Goal: Information Seeking & Learning: Understand process/instructions

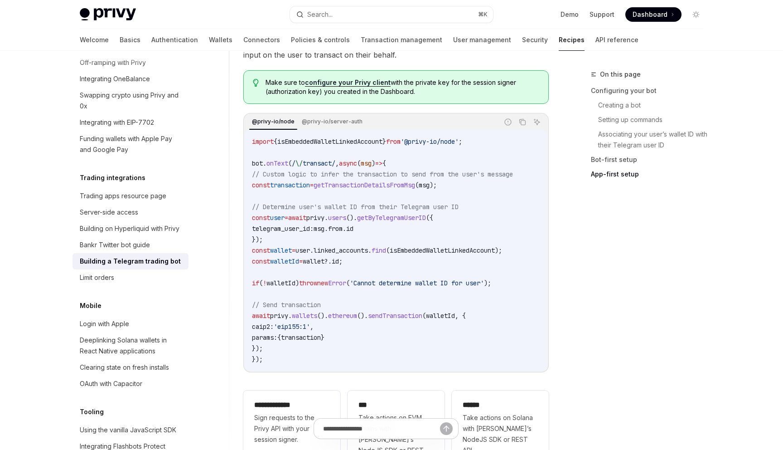
scroll to position [2078, 0]
click at [436, 247] on span "isEmbeddedWalletLinkedAccount" at bounding box center [442, 251] width 105 height 8
drag, startPoint x: 259, startPoint y: 245, endPoint x: 375, endPoint y: 339, distance: 149.2
click at [375, 339] on code "import { isEmbeddedWalletLinkedAccount } from '@privy-io/node' ; bot . onText (…" at bounding box center [396, 250] width 288 height 228
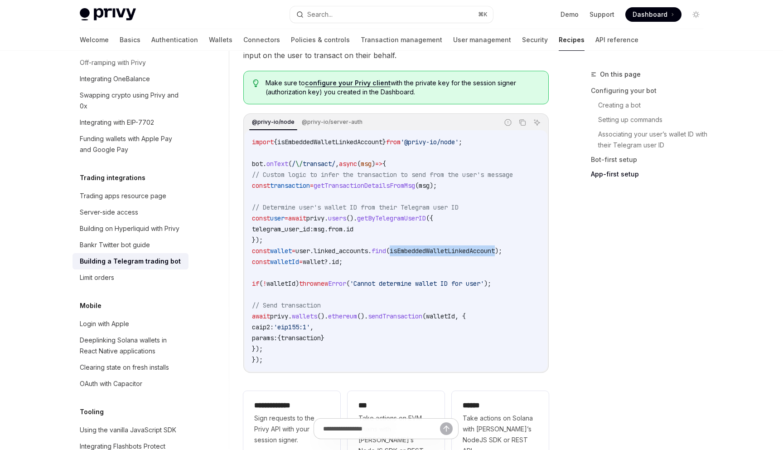
copy code "const wallet = user . linked_accounts . find ( isEmbeddedWalletLinkedAccount );…"
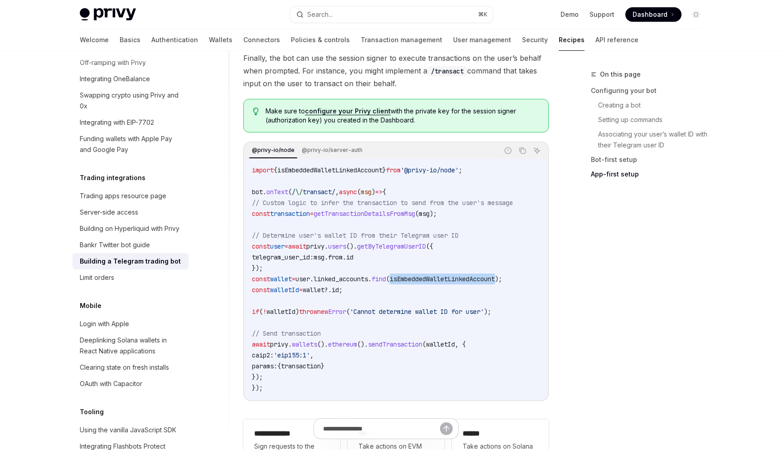
scroll to position [2097, 0]
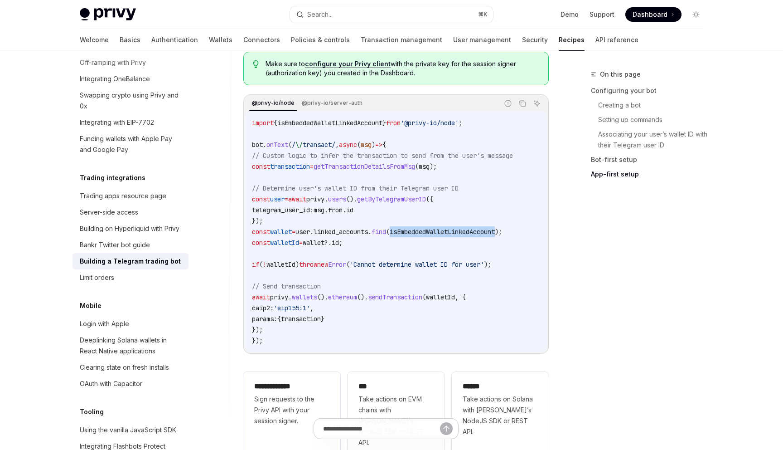
copy code "const wallet = user . linked_accounts . find ( isEmbeddedWalletLinkedAccount );…"
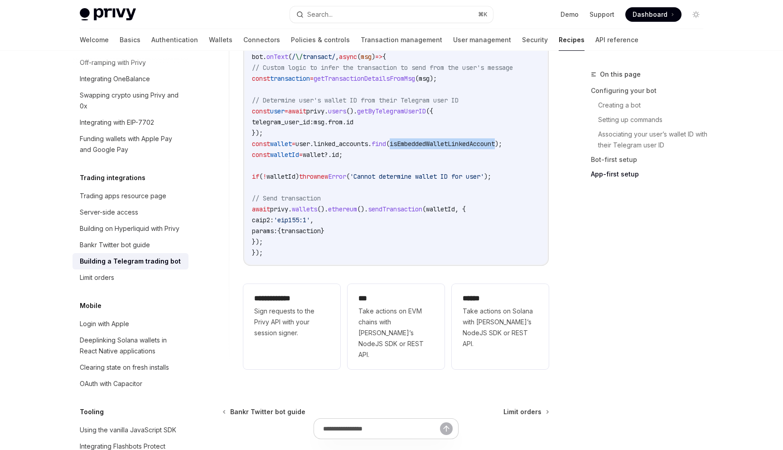
scroll to position [2095, 0]
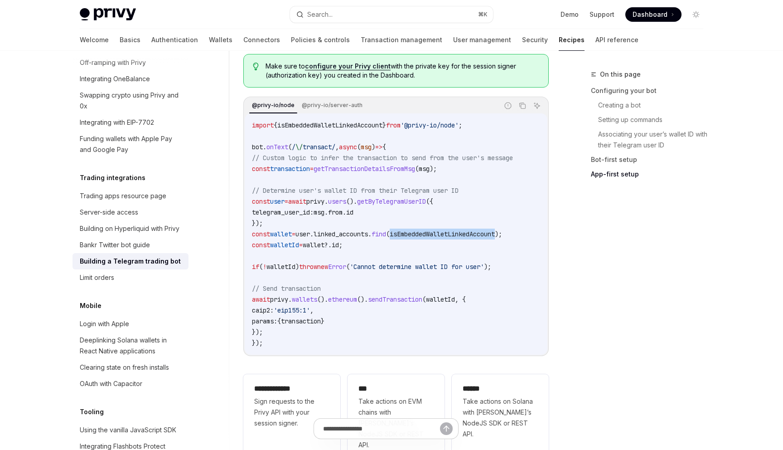
drag, startPoint x: 261, startPoint y: 182, endPoint x: 352, endPoint y: 323, distance: 168.1
click at [352, 324] on code "import { isEmbeddedWalletLinkedAccount } from '@privy-io/node' ; bot . onText (…" at bounding box center [396, 234] width 288 height 228
copy code "// Determine user's wallet ID from their Telegram user ID const user = await pr…"
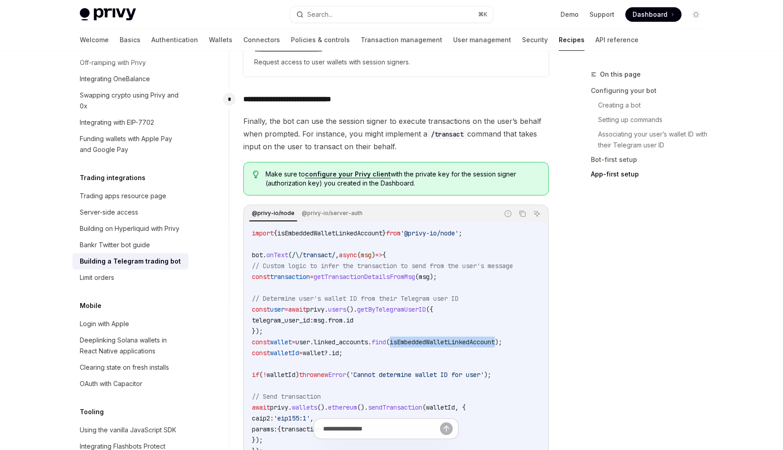
scroll to position [2072, 0]
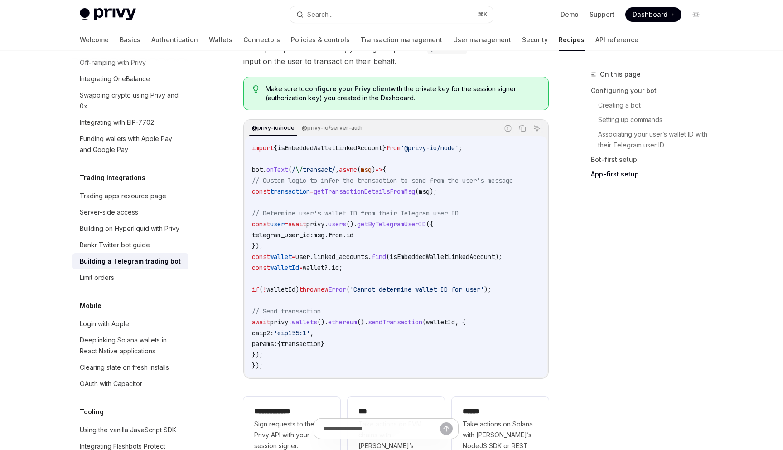
click at [382, 187] on span "getTransactionDetailsFromMsg" at bounding box center [365, 191] width 102 height 8
copy span "getTransactionDetailsFromMsg"
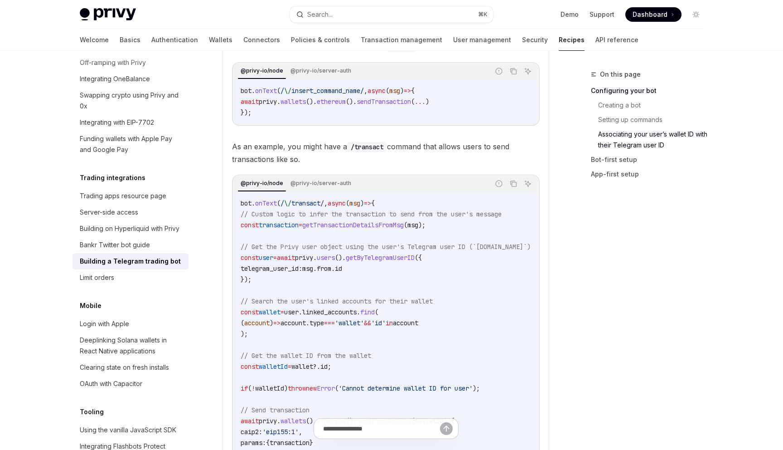
scroll to position [1518, 0]
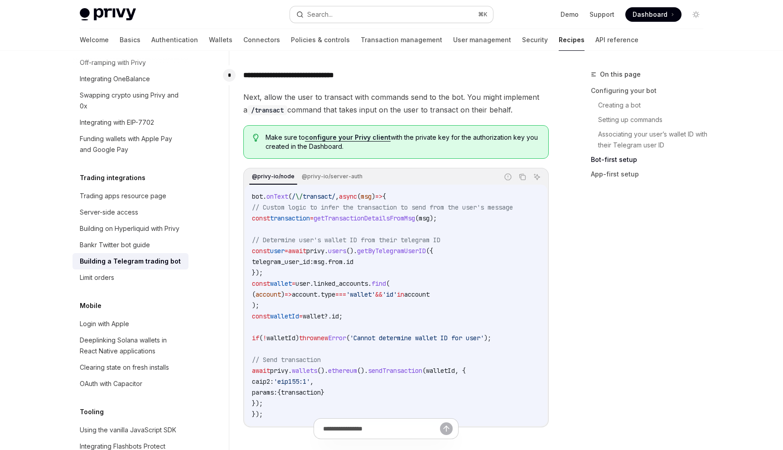
click at [358, 10] on button "Search... ⌘ K" at bounding box center [391, 14] width 203 height 16
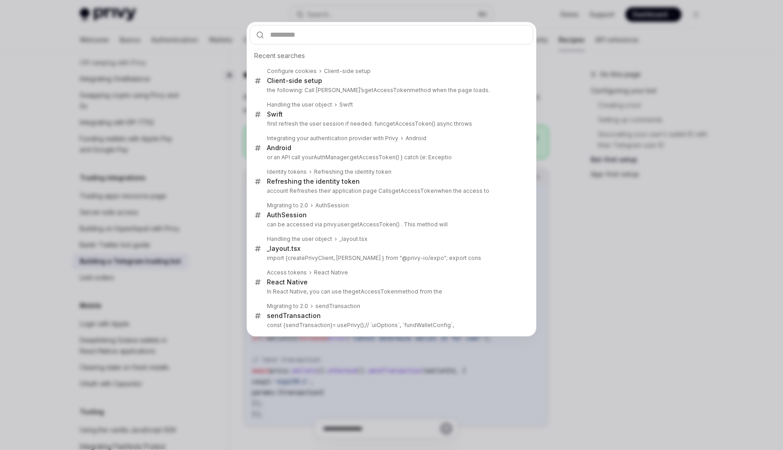
type input "**********"
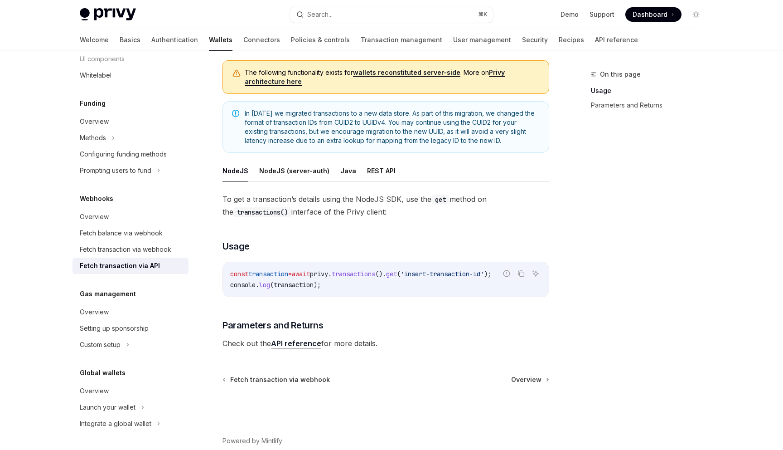
scroll to position [100, 0]
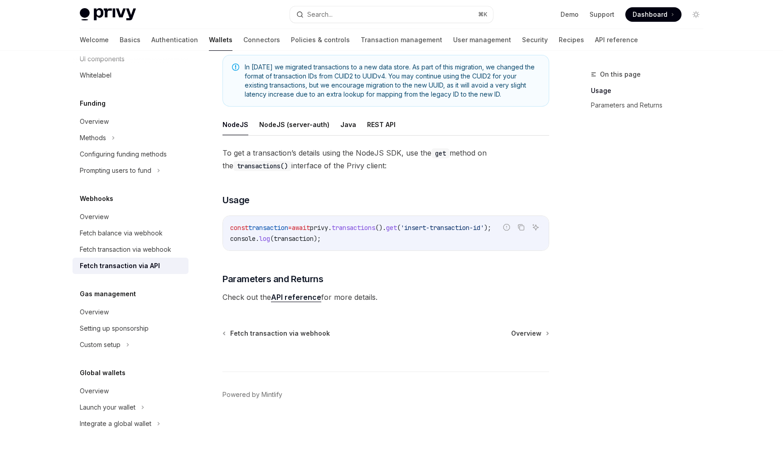
click at [375, 227] on span "transactions" at bounding box center [354, 227] width 44 height 8
drag, startPoint x: 392, startPoint y: 227, endPoint x: 507, endPoint y: 226, distance: 115.1
click at [507, 226] on div "Report incorrect code Copy Ask AI const transaction = await privy . transaction…" at bounding box center [386, 232] width 327 height 35
click at [417, 14] on button "Search... ⌘ K" at bounding box center [391, 14] width 203 height 16
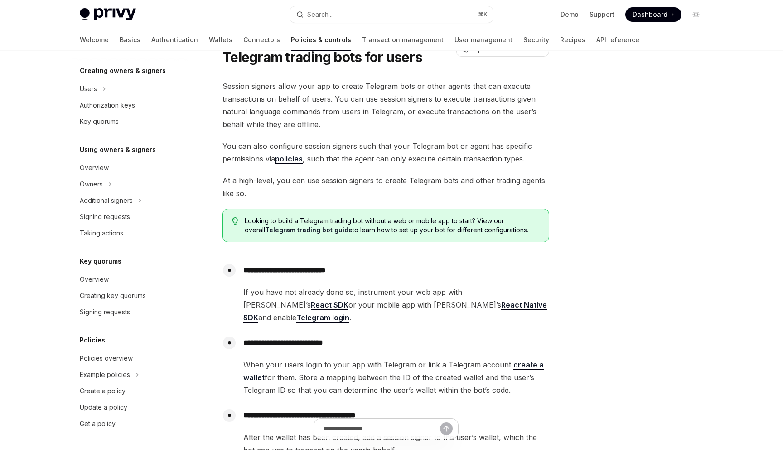
scroll to position [30, 0]
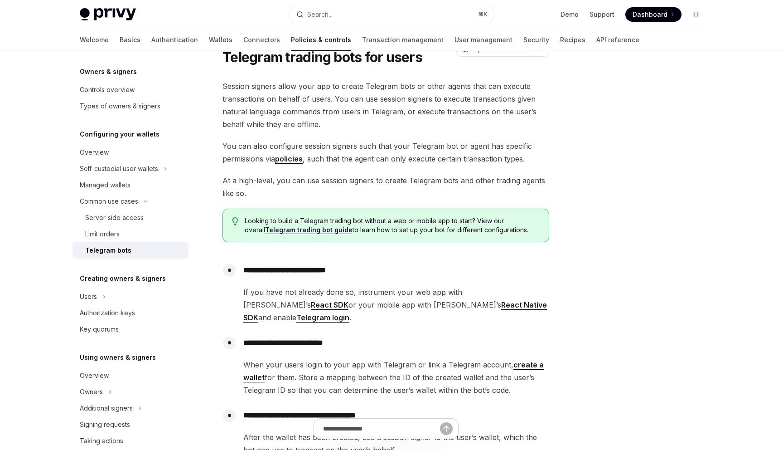
click at [320, 231] on link "Telegram trading bot guide" at bounding box center [308, 230] width 87 height 8
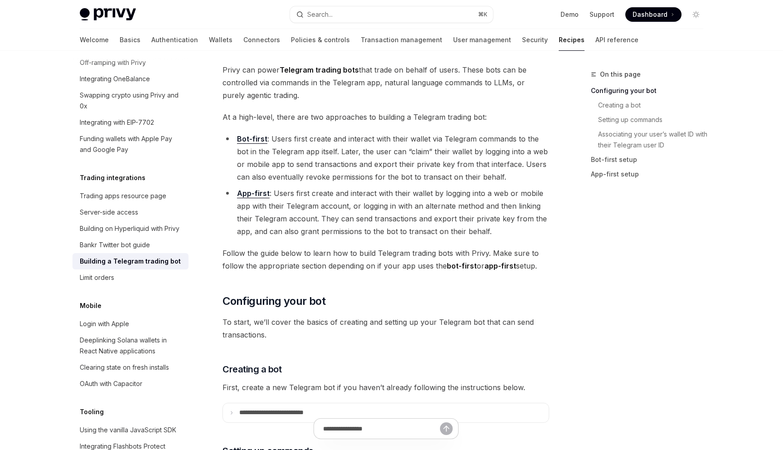
scroll to position [322, 0]
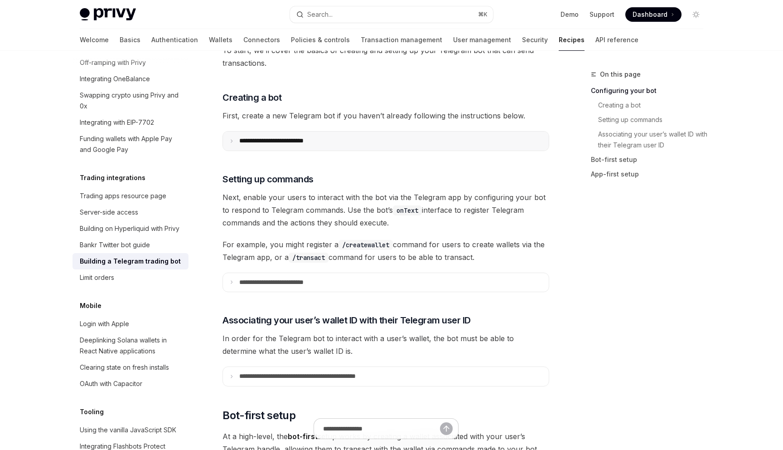
click at [316, 142] on p "**********" at bounding box center [284, 141] width 91 height 8
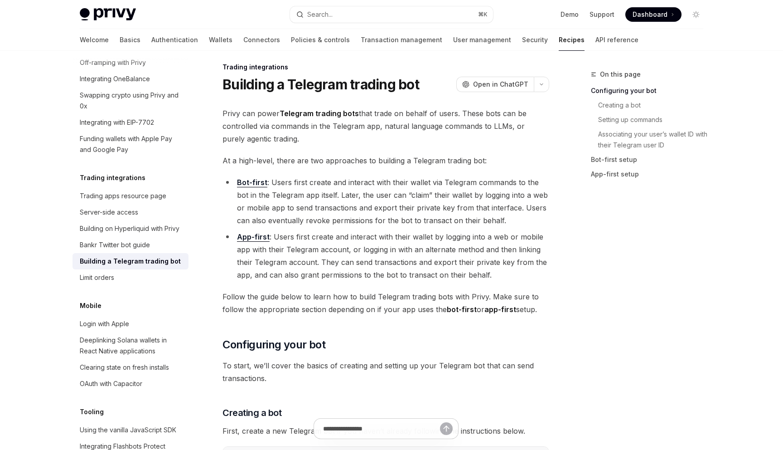
scroll to position [0, 0]
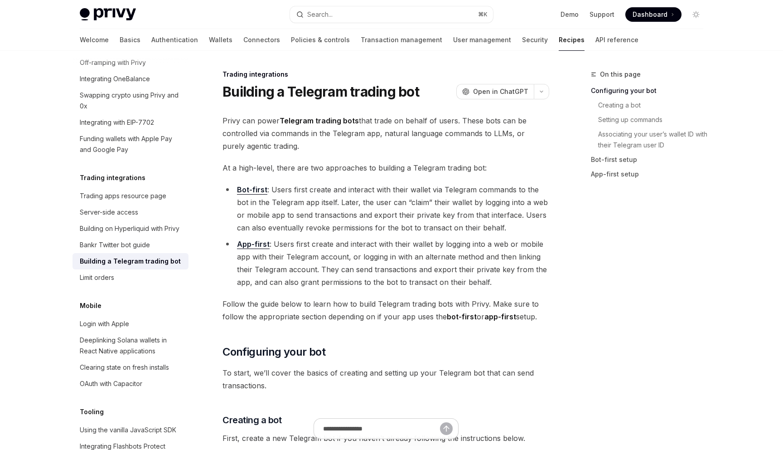
click at [258, 190] on strong "Bot-first" at bounding box center [252, 189] width 30 height 9
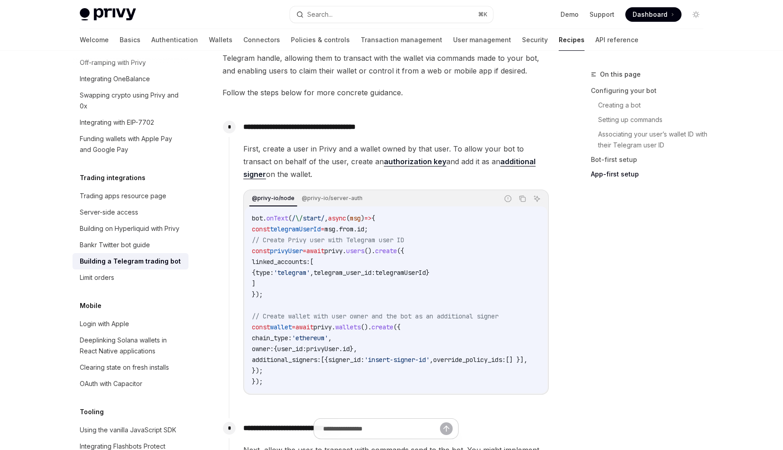
scroll to position [1695, 0]
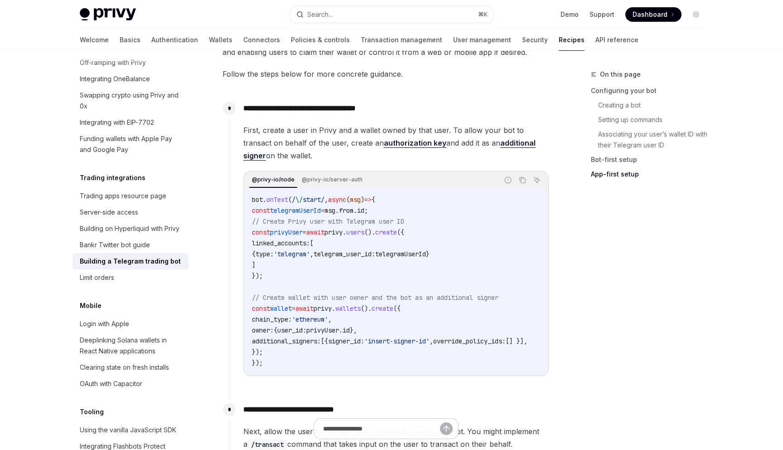
drag, startPoint x: 288, startPoint y: 355, endPoint x: 238, endPoint y: 306, distance: 69.6
click at [238, 306] on div "**********" at bounding box center [389, 244] width 320 height 292
copy code "// Create wallet with user owner and the bot as an additional signer const wall…"
drag, startPoint x: 288, startPoint y: 280, endPoint x: 242, endPoint y: 241, distance: 60.5
click at [242, 241] on div "**********" at bounding box center [389, 244] width 320 height 292
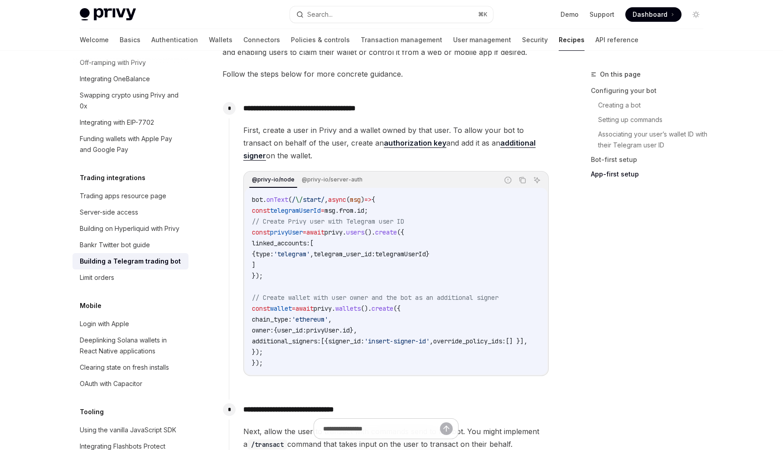
copy code "const privyUser = await privy . users (). create ({ linked_accounts: [ { type: …"
click at [253, 214] on span "const" at bounding box center [261, 210] width 18 height 8
copy code "const telegramUserId = msg . from . id ; // Create Privy user with Telegram use…"
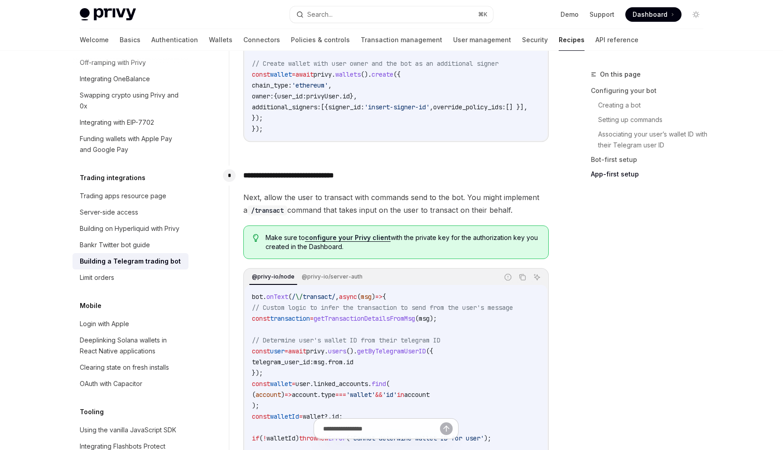
scroll to position [2087, 0]
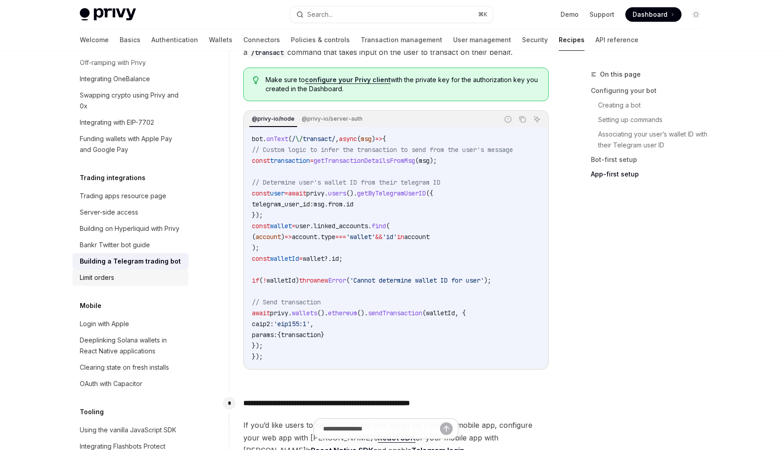
click at [133, 272] on div "Limit orders" at bounding box center [131, 277] width 103 height 11
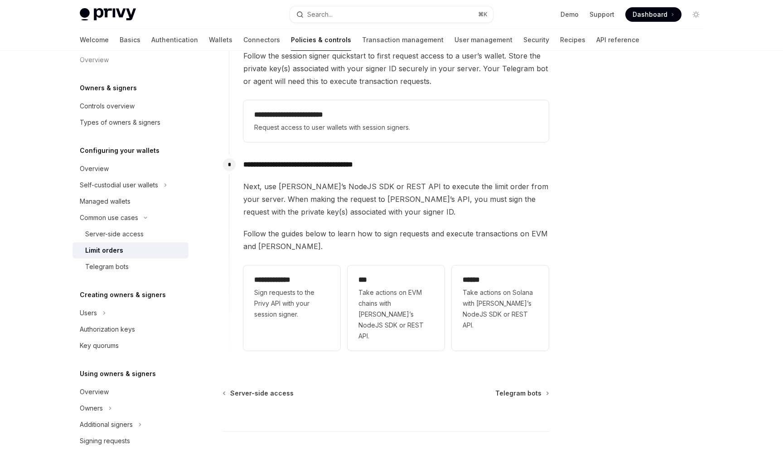
scroll to position [191, 0]
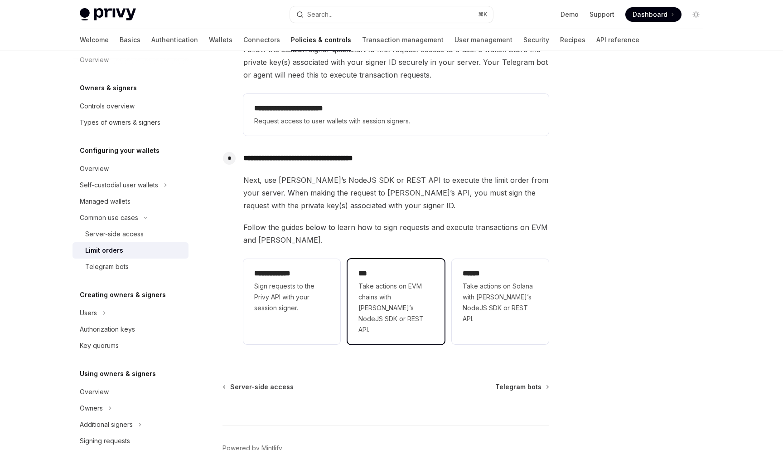
click at [393, 297] on span "Take actions on EVM chains with Privy’s NodeJS SDK or REST API." at bounding box center [396, 308] width 75 height 54
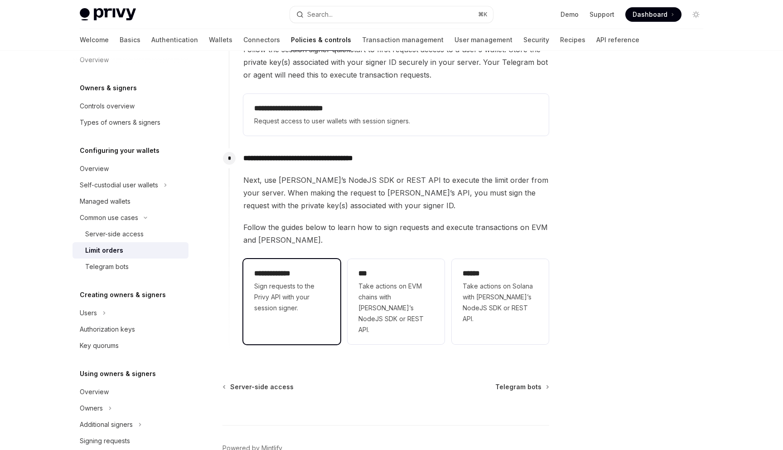
click at [296, 294] on span "Sign requests to the Privy API with your session signer." at bounding box center [291, 297] width 75 height 33
click at [129, 267] on div "Telegram bots" at bounding box center [134, 266] width 98 height 11
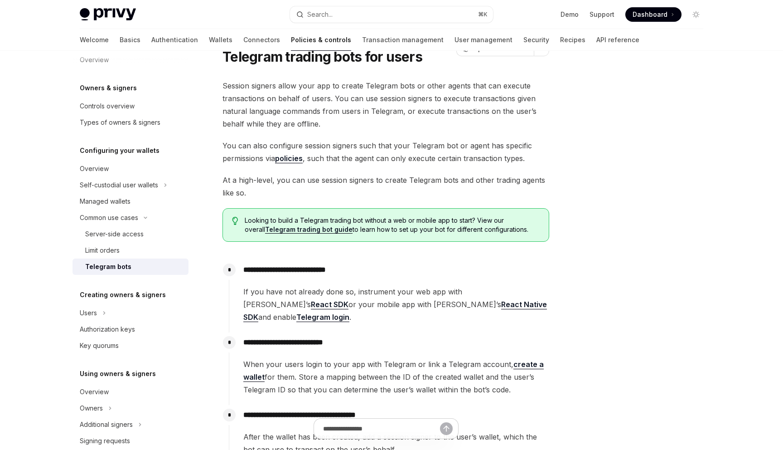
scroll to position [56, 0]
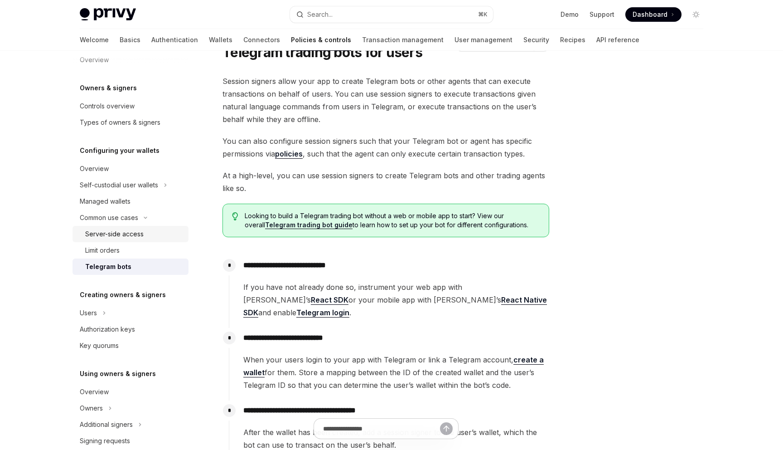
click at [163, 236] on div "Server-side access" at bounding box center [134, 233] width 98 height 11
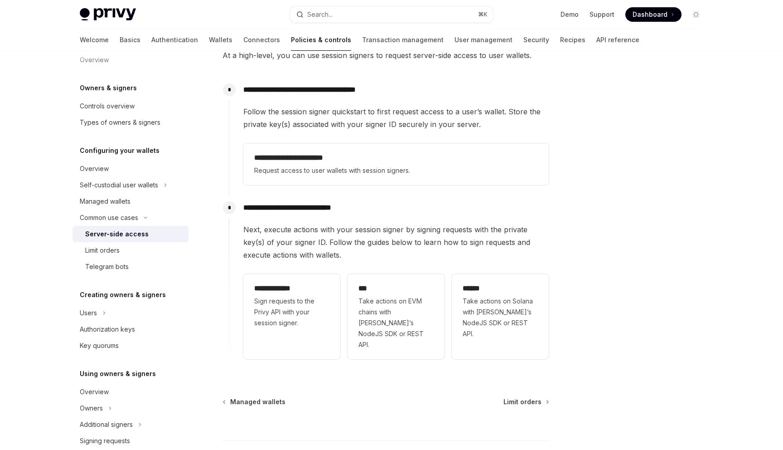
scroll to position [233, 0]
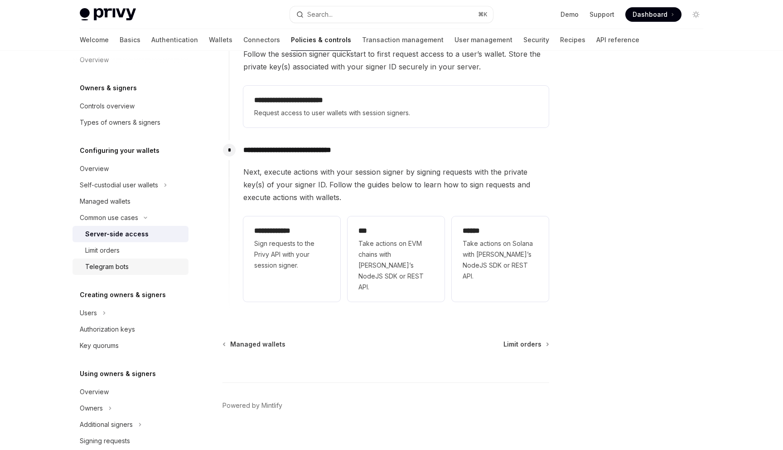
click at [153, 262] on div "Telegram bots" at bounding box center [134, 266] width 98 height 11
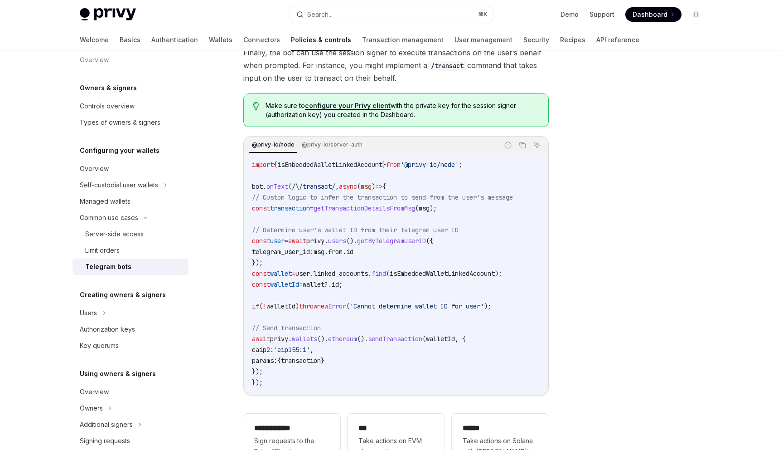
scroll to position [810, 0]
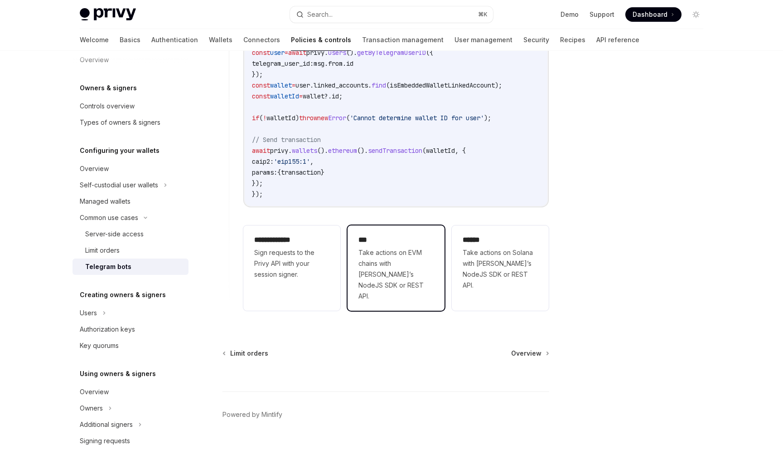
click at [383, 271] on span "Take actions on EVM chains with Privy’s NodeJS SDK or REST API." at bounding box center [396, 274] width 75 height 54
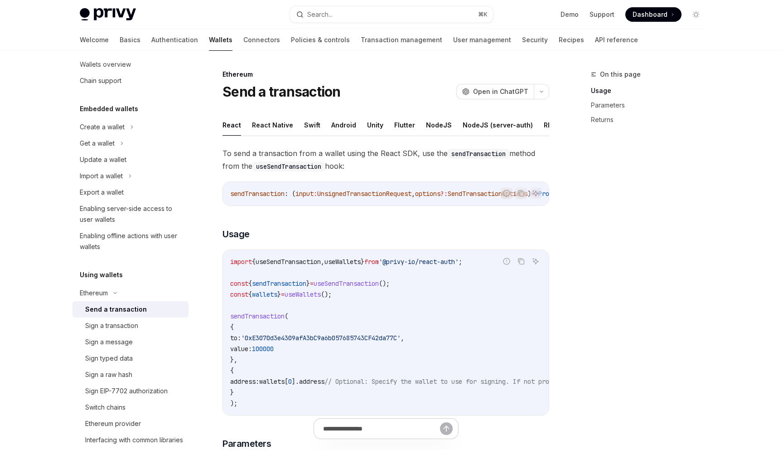
scroll to position [24, 0]
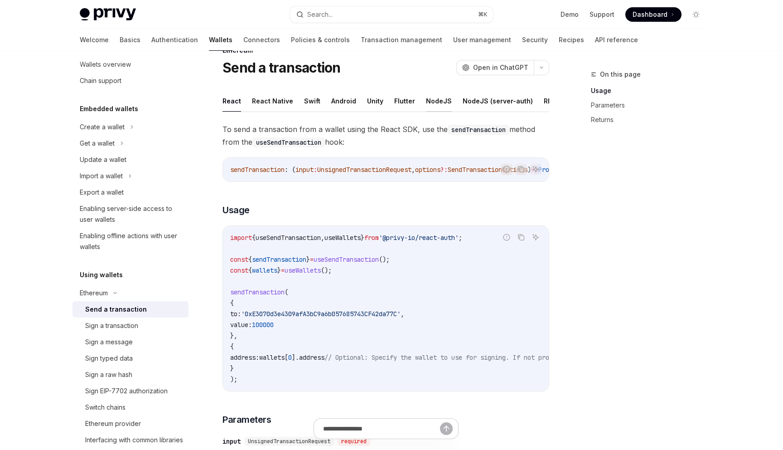
click at [433, 104] on button "NodeJS" at bounding box center [439, 100] width 26 height 21
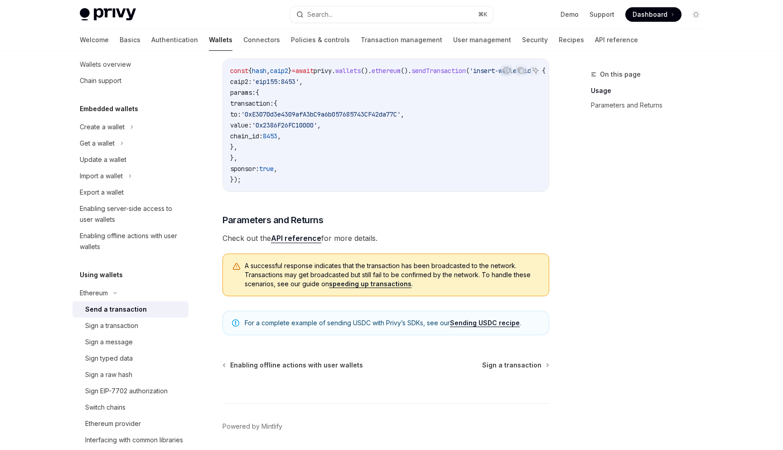
scroll to position [222, 0]
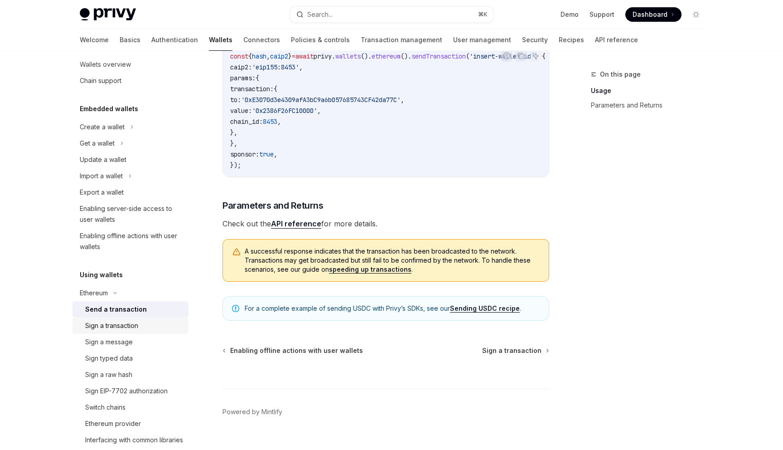
click at [171, 325] on div "Sign a transaction" at bounding box center [134, 325] width 98 height 11
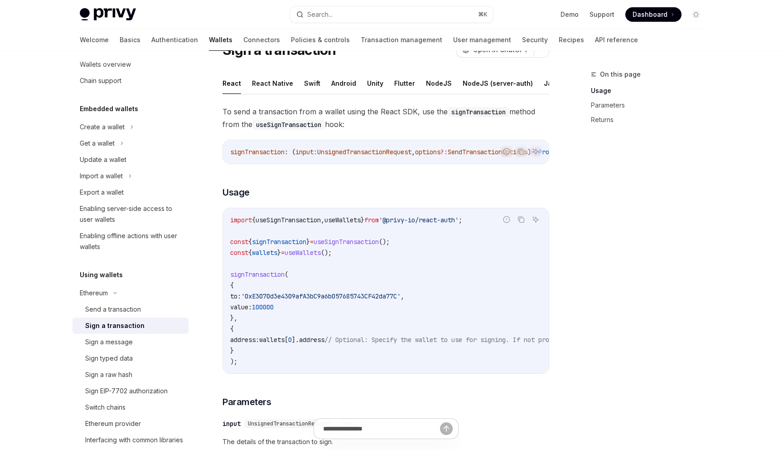
scroll to position [36, 0]
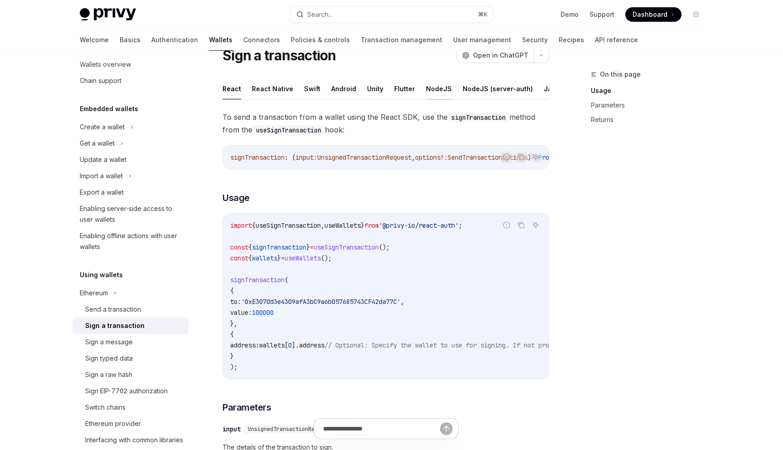
click at [433, 93] on button "NodeJS" at bounding box center [439, 88] width 26 height 21
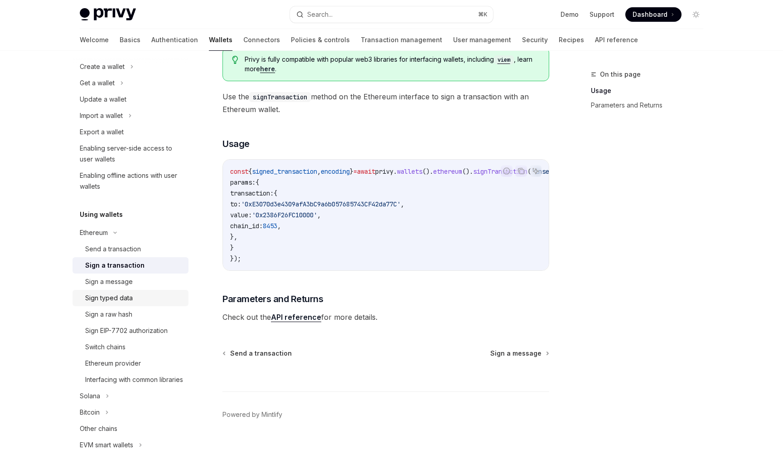
scroll to position [78, 0]
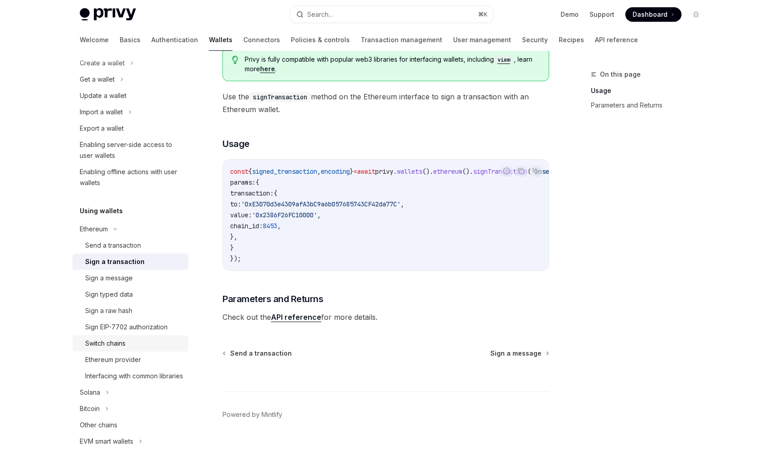
click at [165, 347] on div "Switch chains" at bounding box center [134, 343] width 98 height 11
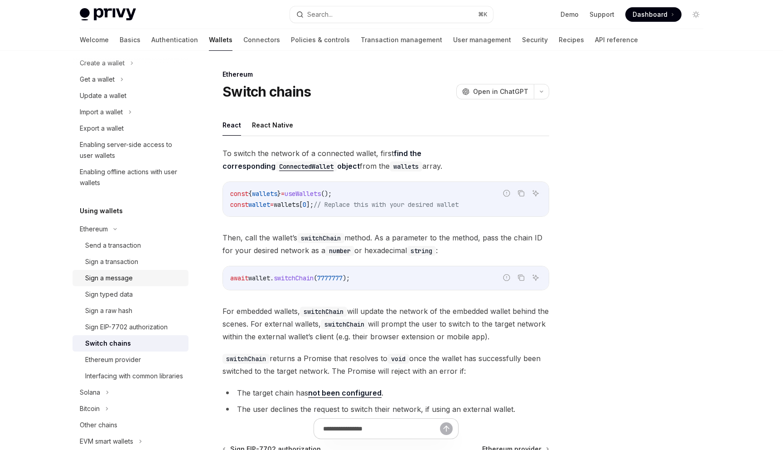
click at [163, 282] on div "Sign a message" at bounding box center [134, 277] width 98 height 11
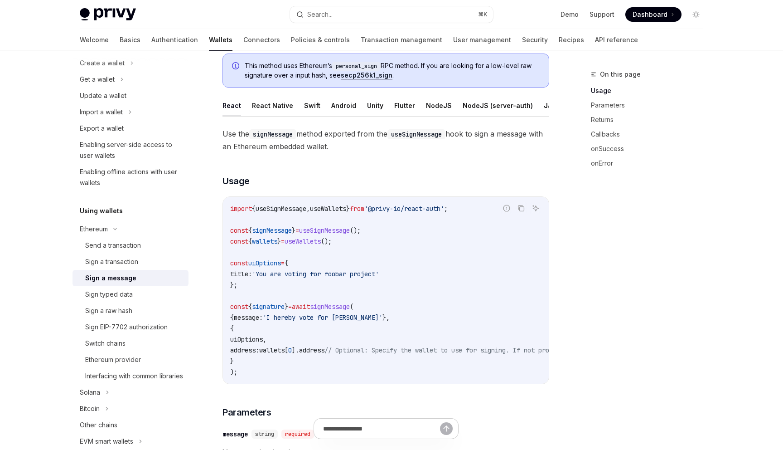
scroll to position [68, 0]
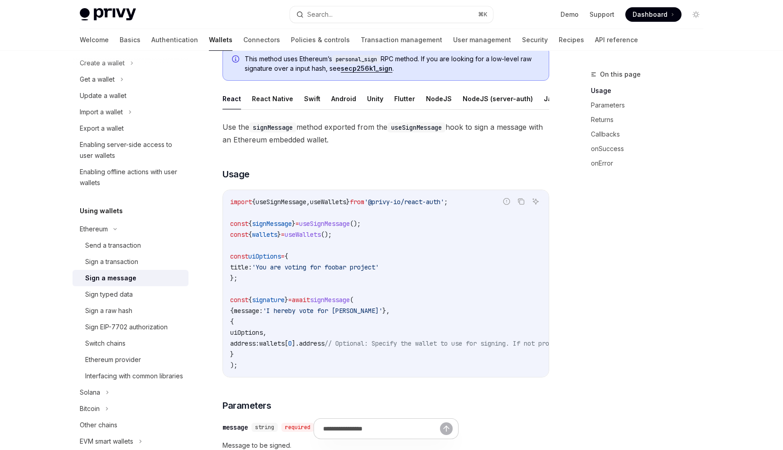
click at [451, 97] on ul "React React Native Swift Android Unity Flutter NodeJS NodeJS (server-auth) Java…" at bounding box center [386, 99] width 327 height 22
click at [442, 97] on button "NodeJS" at bounding box center [439, 98] width 26 height 21
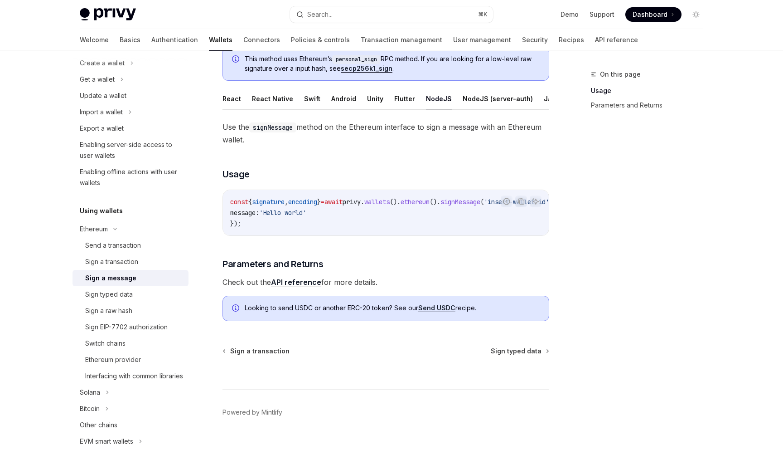
click at [158, 270] on link "Sign a message" at bounding box center [131, 278] width 116 height 16
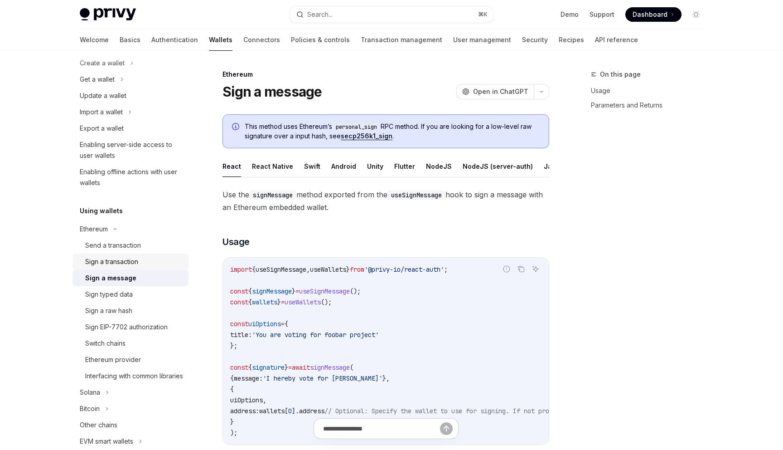
click at [156, 266] on div "Sign a transaction" at bounding box center [134, 261] width 98 height 11
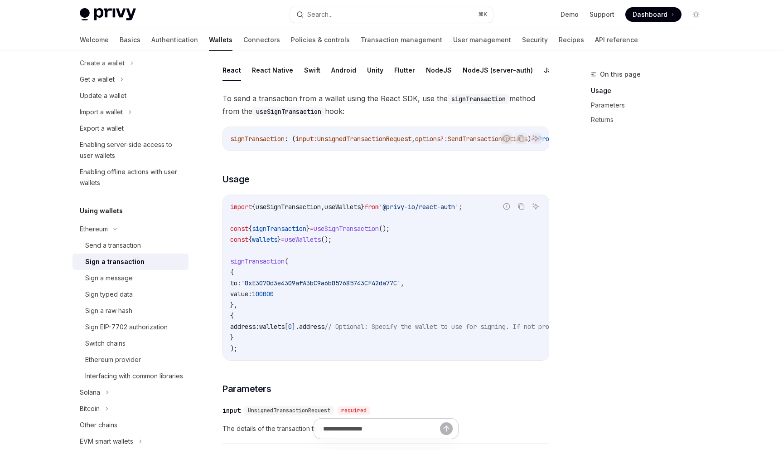
scroll to position [62, 0]
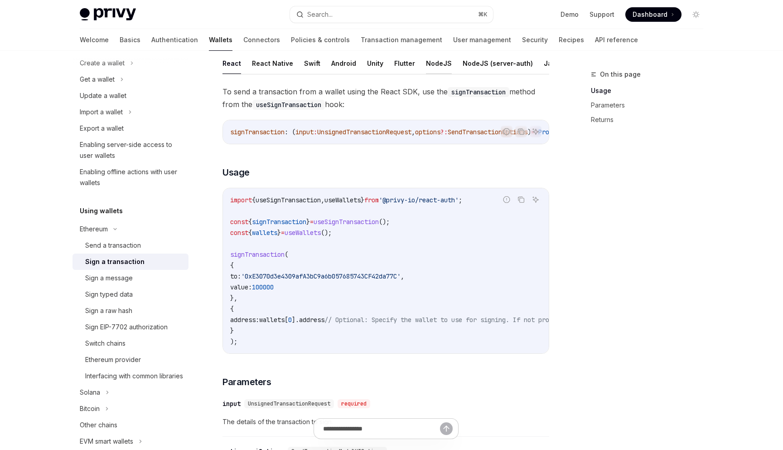
click at [432, 72] on button "NodeJS" at bounding box center [439, 63] width 26 height 21
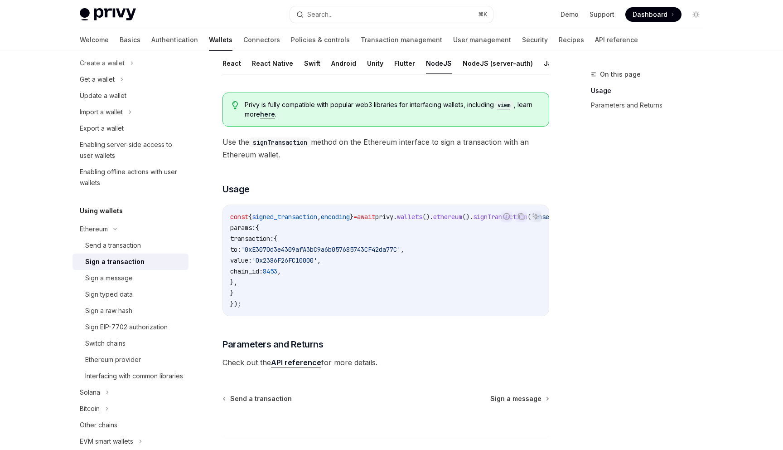
click at [257, 300] on code "const { signed_transaction , encoding } = await privy . wallets (). ethereum ()…" at bounding box center [429, 260] width 399 height 98
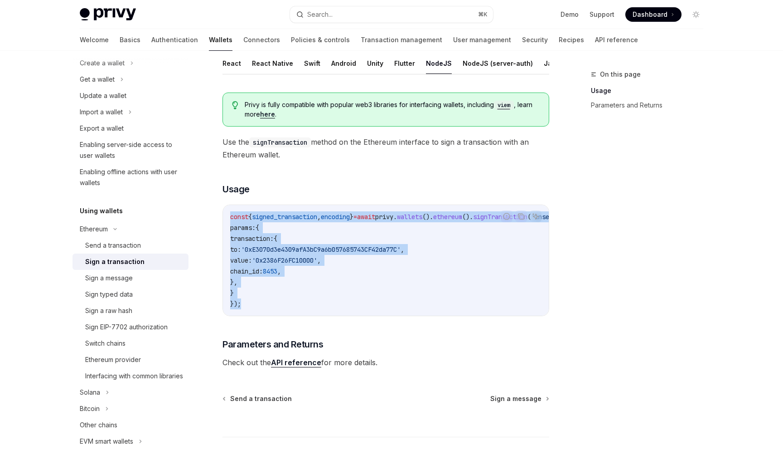
drag, startPoint x: 257, startPoint y: 307, endPoint x: 227, endPoint y: 215, distance: 97.2
click at [227, 215] on div "const { signed_transaction , encoding } = await privy . wallets (). ethereum ()…" at bounding box center [386, 260] width 326 height 111
copy code "const { signed_transaction , encoding } = await privy . wallets (). ethereum ()…"
click at [143, 247] on div "Send a transaction" at bounding box center [134, 245] width 98 height 11
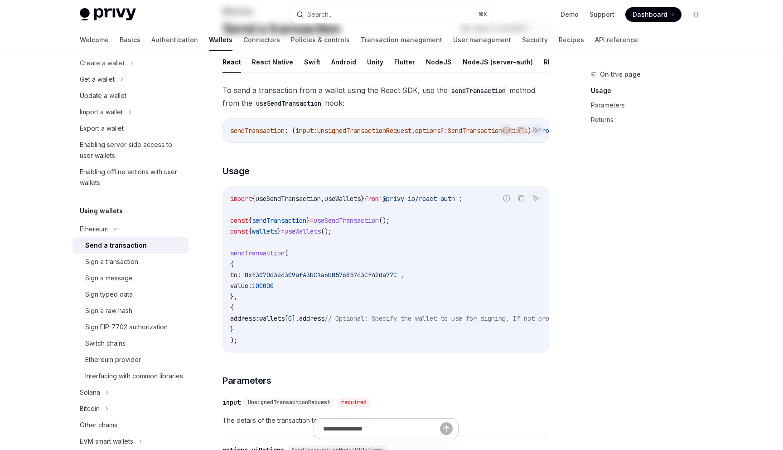
scroll to position [72, 0]
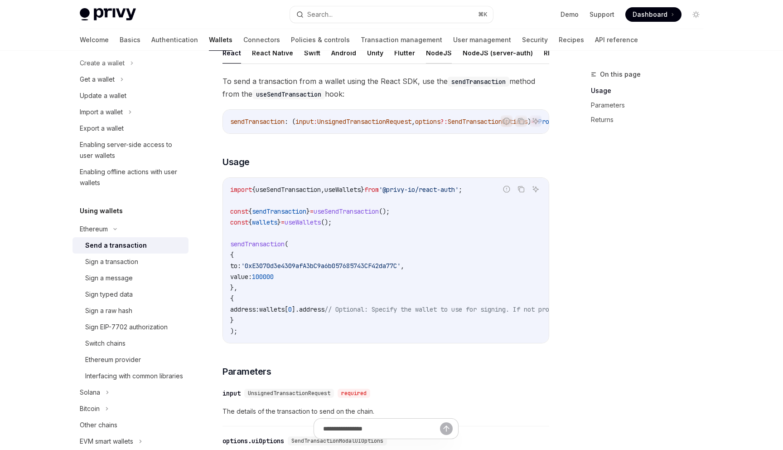
click at [438, 56] on button "NodeJS" at bounding box center [439, 52] width 26 height 21
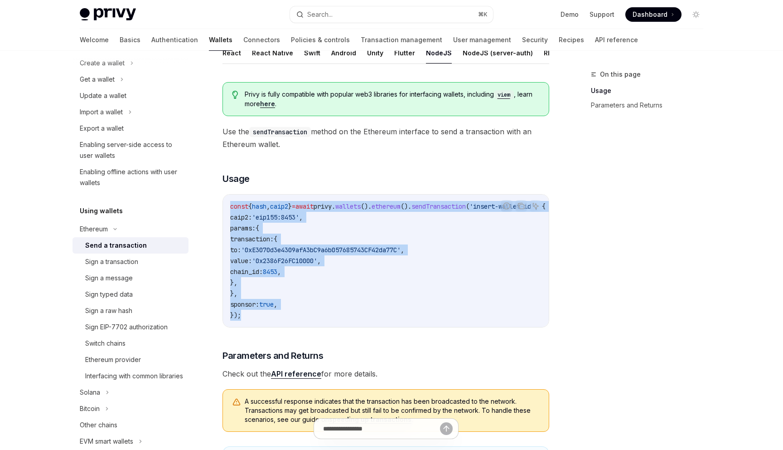
drag, startPoint x: 267, startPoint y: 313, endPoint x: 218, endPoint y: 209, distance: 115.6
click at [218, 209] on div "Ethereum Send a transaction OpenAI Open in ChatGPT OpenAI Open in ChatGPT React…" at bounding box center [301, 307] width 500 height 620
copy code "const { hash , caip2 } = await privy . wallets (). ethereum (). sendTransaction…"
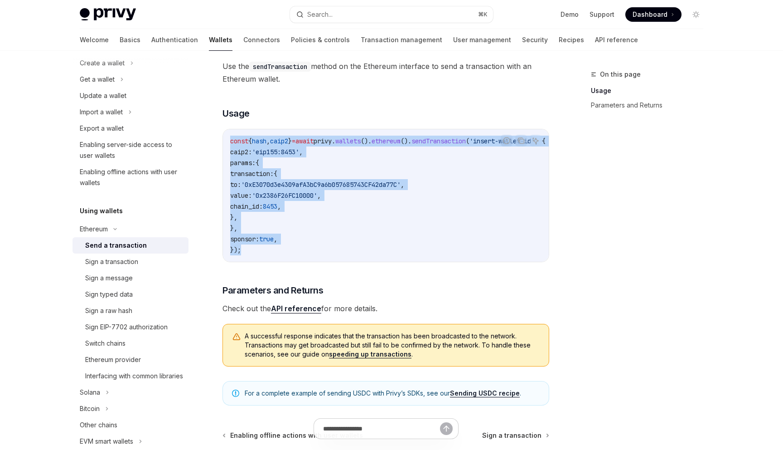
scroll to position [243, 0]
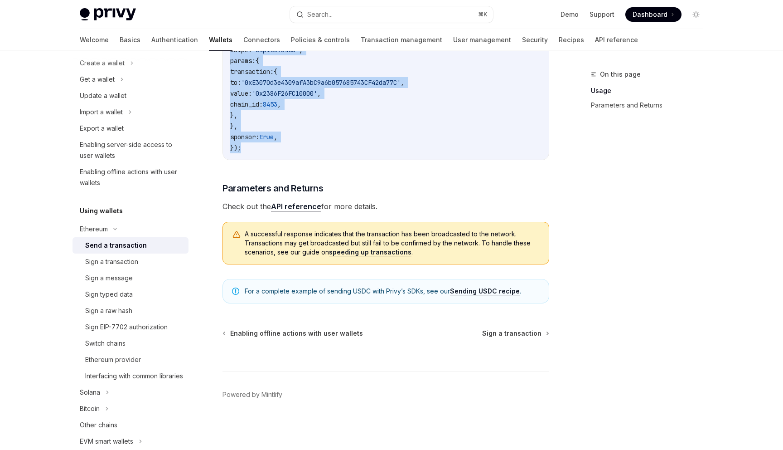
click at [486, 289] on link "Sending USDC recipe" at bounding box center [485, 291] width 70 height 8
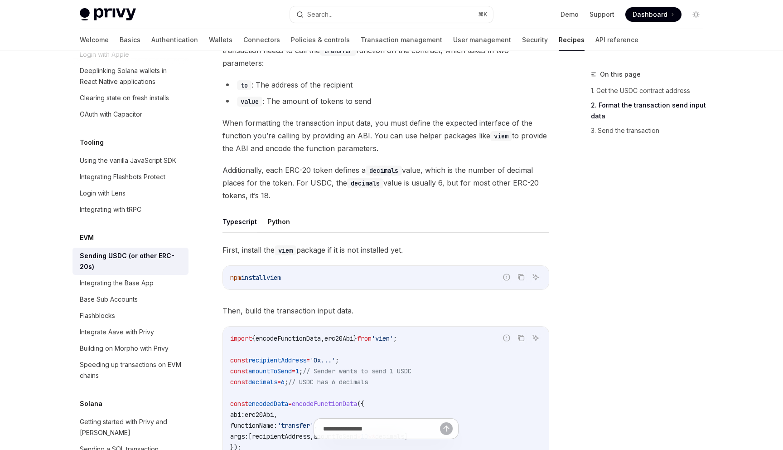
scroll to position [447, 0]
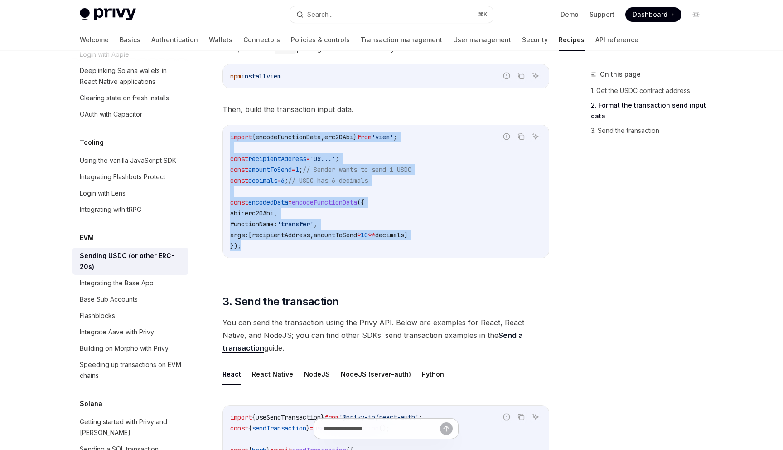
drag, startPoint x: 249, startPoint y: 246, endPoint x: 217, endPoint y: 142, distance: 109.2
click at [217, 142] on div "EVM Sending USDC (or other ERC-20s) OpenAI Open in ChatGPT OpenAI Open in ChatG…" at bounding box center [301, 154] width 500 height 1067
copy code "import { encodeFunctionData , erc20Abi } from 'viem' ; const recipientAddress =…"
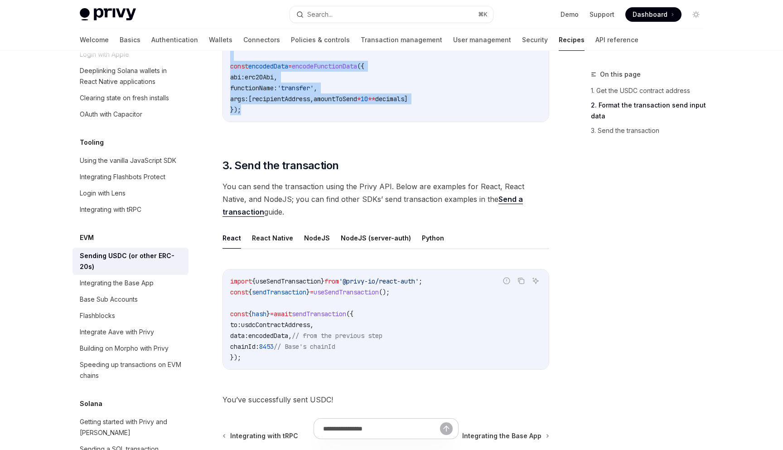
scroll to position [588, 0]
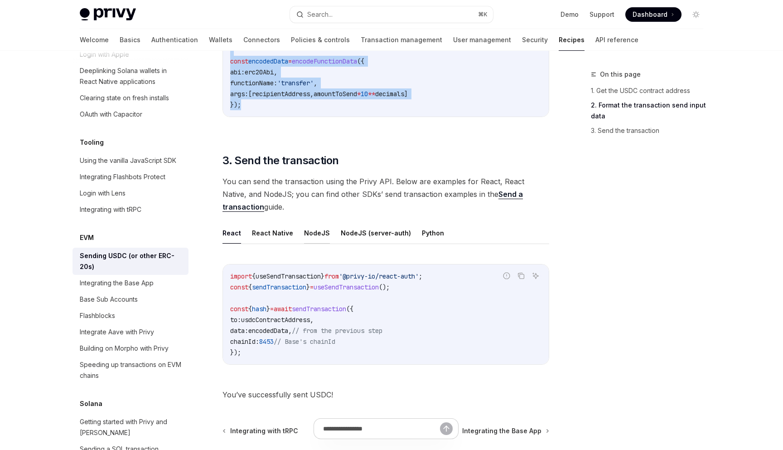
click at [323, 233] on button "NodeJS" at bounding box center [317, 232] width 26 height 21
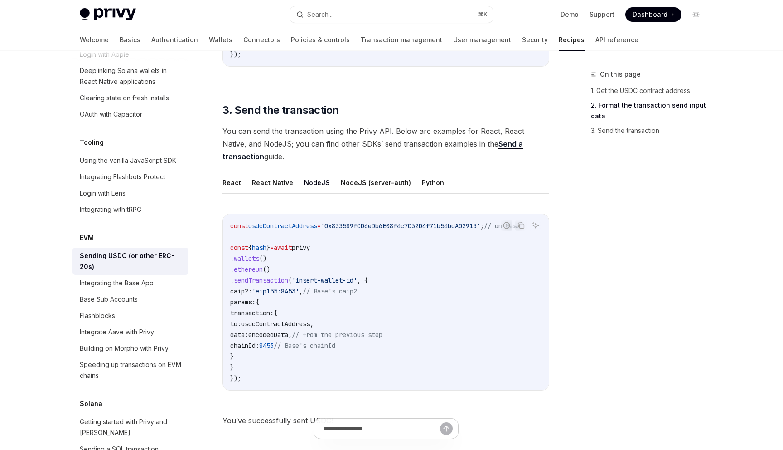
scroll to position [638, 0]
drag, startPoint x: 255, startPoint y: 381, endPoint x: 219, endPoint y: 244, distance: 141.1
click at [219, 244] on div "EVM Sending USDC (or other ERC-20s) OpenAI Open in ChatGPT OpenAI Open in ChatG…" at bounding box center [301, 2] width 500 height 1143
copy code "const { hash } = await privy . wallets () . ethereum () . sendTransaction ( 'in…"
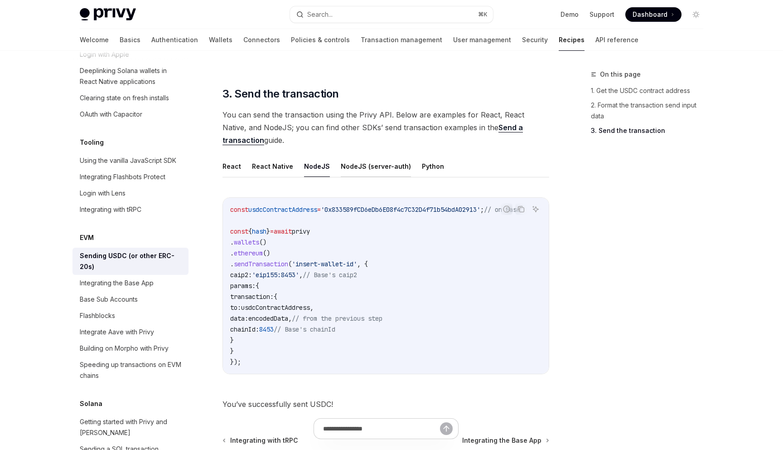
scroll to position [676, 0]
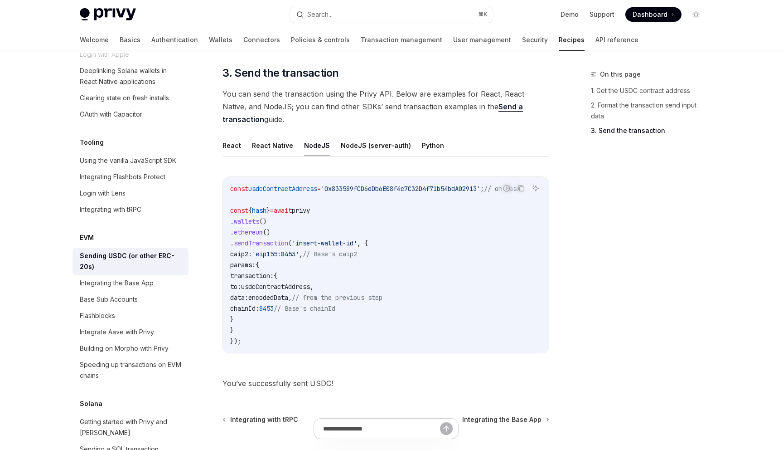
click at [308, 302] on code "const usdcContractAddress = '0x833589fCD6eDb6E08f4c7C32D4f71b54bdA02913' ; // o…" at bounding box center [386, 264] width 312 height 163
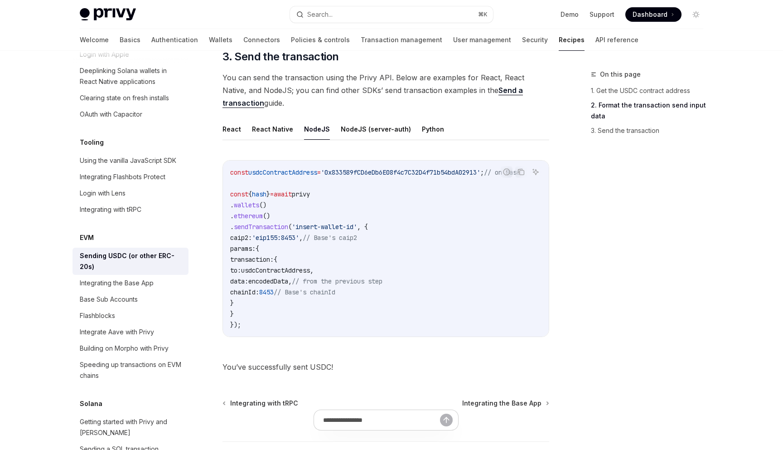
scroll to position [659, 0]
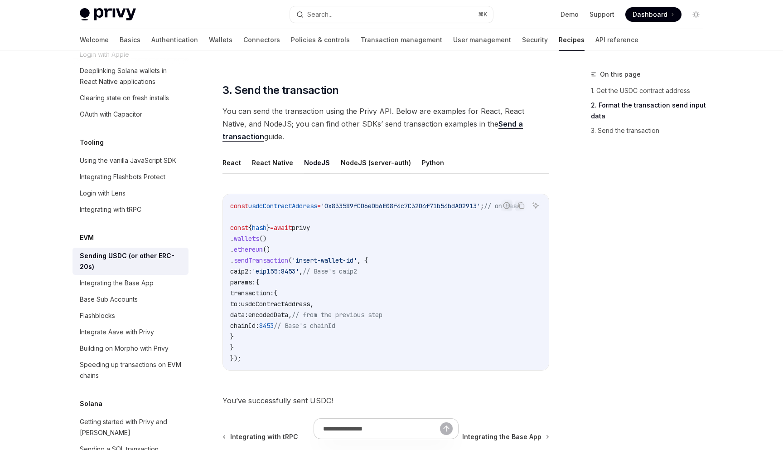
click at [352, 159] on button "NodeJS (server-auth)" at bounding box center [376, 162] width 70 height 21
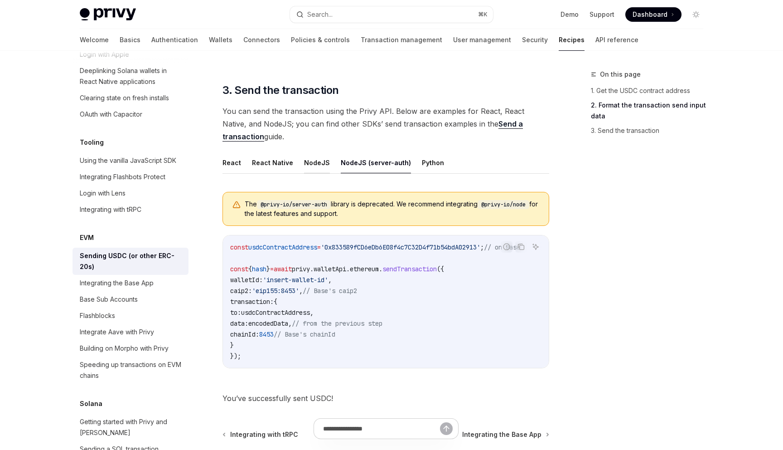
click at [316, 168] on button "NodeJS" at bounding box center [317, 162] width 26 height 21
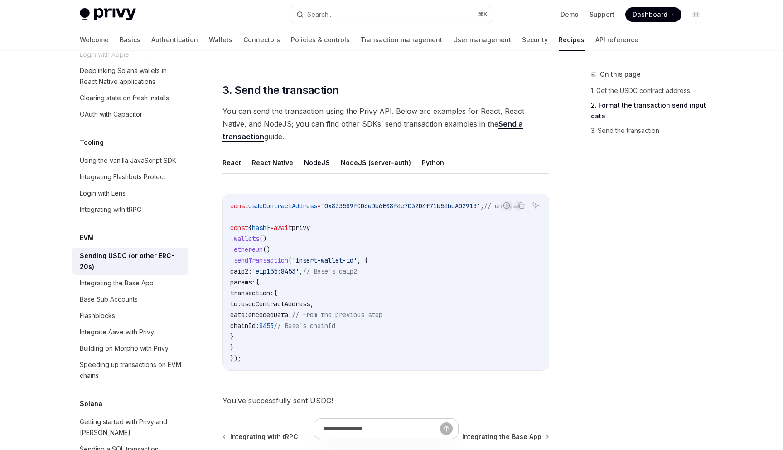
click at [224, 159] on button "React" at bounding box center [232, 162] width 19 height 21
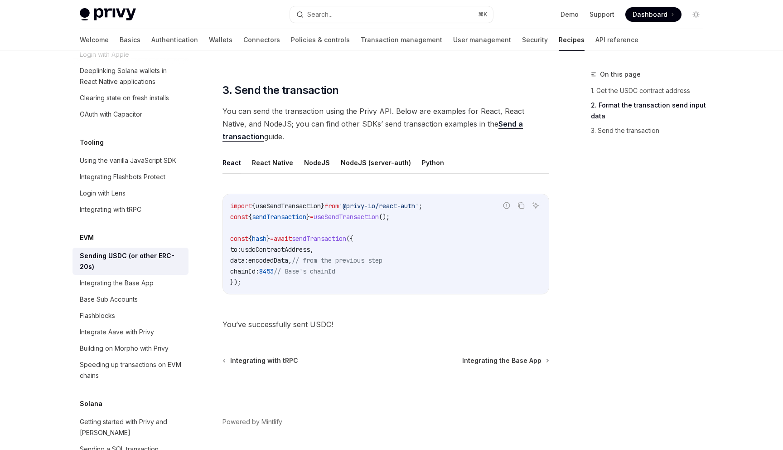
click at [325, 165] on ul "React React Native NodeJS NodeJS (server-auth) Python" at bounding box center [386, 163] width 327 height 22
click at [319, 164] on button "NodeJS" at bounding box center [317, 162] width 26 height 21
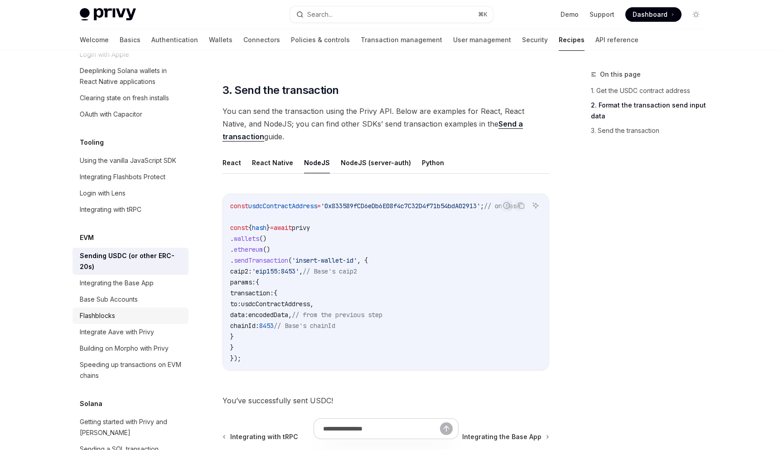
click at [140, 310] on div "Flashblocks" at bounding box center [131, 315] width 103 height 11
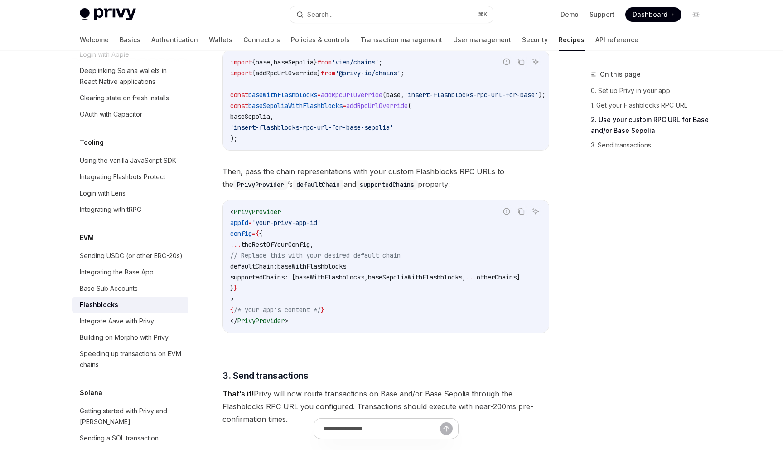
scroll to position [201, 0]
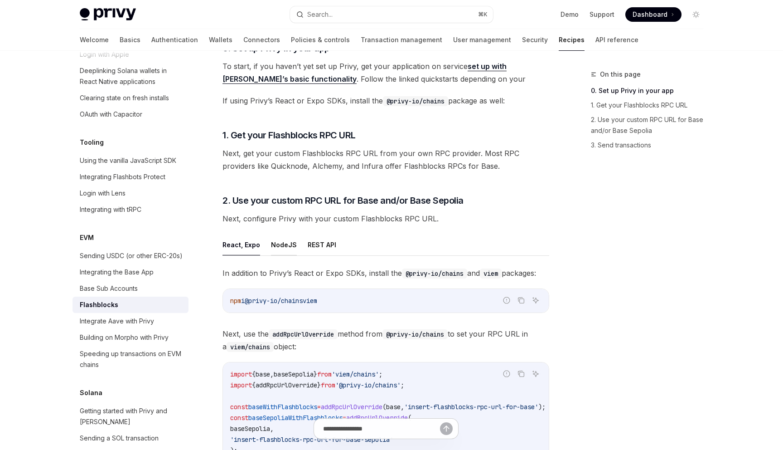
click at [292, 247] on button "NodeJS" at bounding box center [284, 244] width 26 height 21
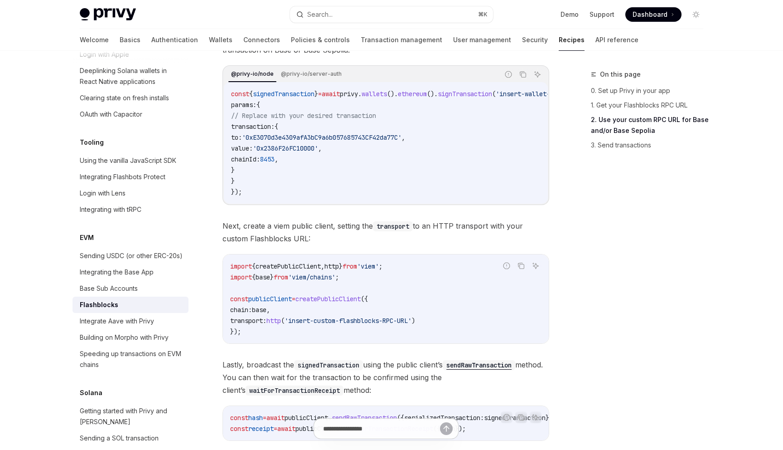
scroll to position [444, 0]
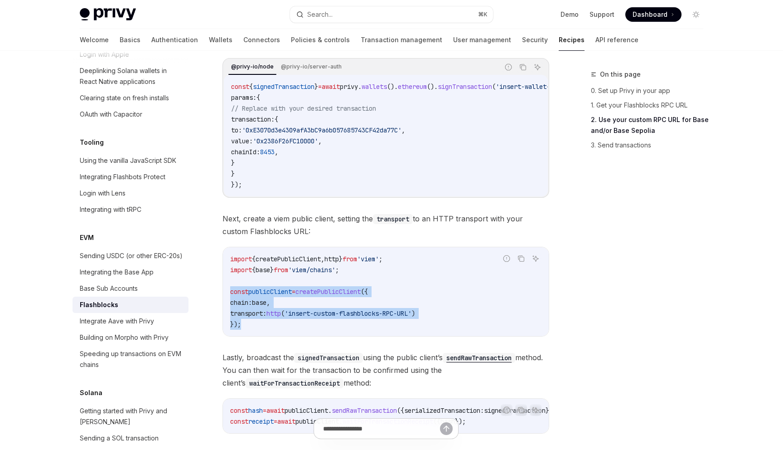
drag, startPoint x: 261, startPoint y: 325, endPoint x: 222, endPoint y: 293, distance: 49.9
click at [222, 293] on div "EVM Using Flashblocks with Privy OpenAI Open in ChatGPT OpenAI Open in ChatGPT …" at bounding box center [301, 149] width 500 height 1048
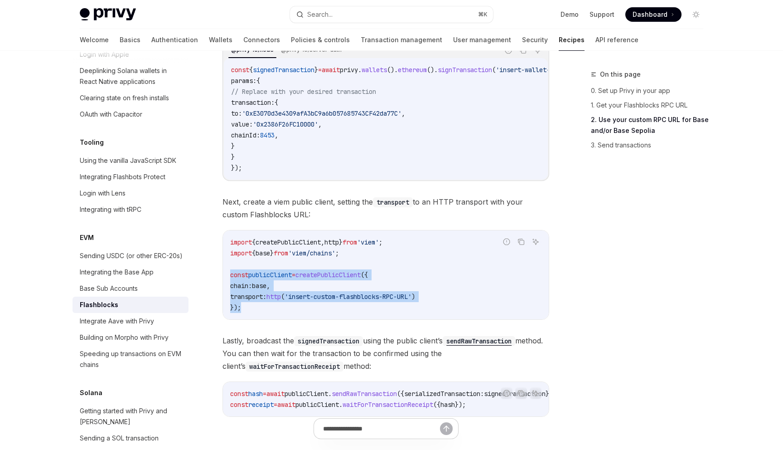
copy code "const publicClient = createPublicClient ({ chain: base , transport: http ( 'ins…"
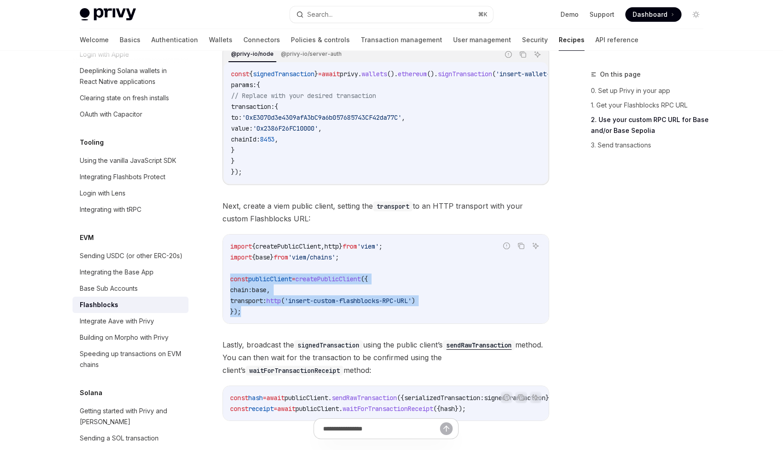
scroll to position [434, 0]
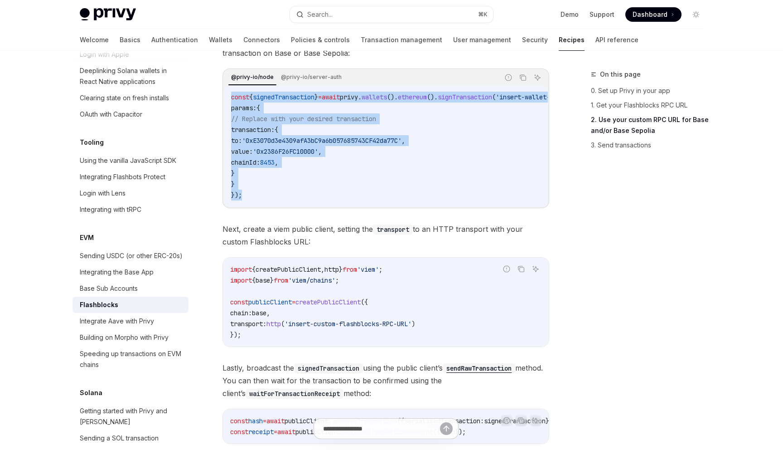
drag, startPoint x: 255, startPoint y: 195, endPoint x: 224, endPoint y: 95, distance: 104.8
click at [224, 95] on div "const { signedTransaction } = await privy . wallets (). ethereum (). signTransa…" at bounding box center [386, 145] width 324 height 121
copy code "const { signedTransaction } = await privy . wallets (). ethereum (). signTransa…"
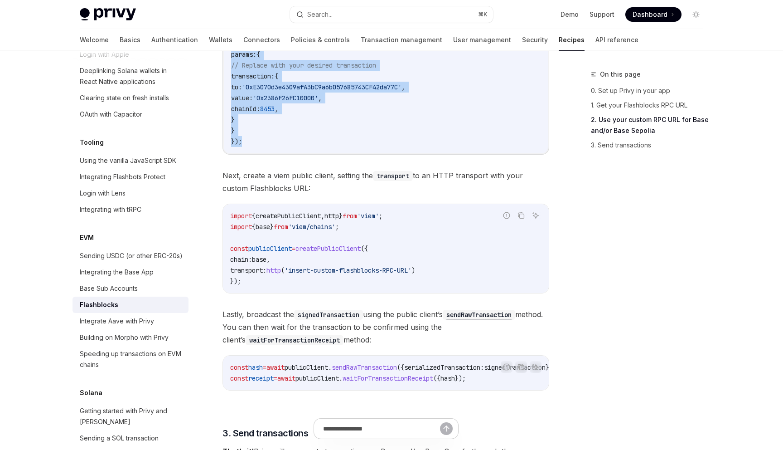
scroll to position [487, 0]
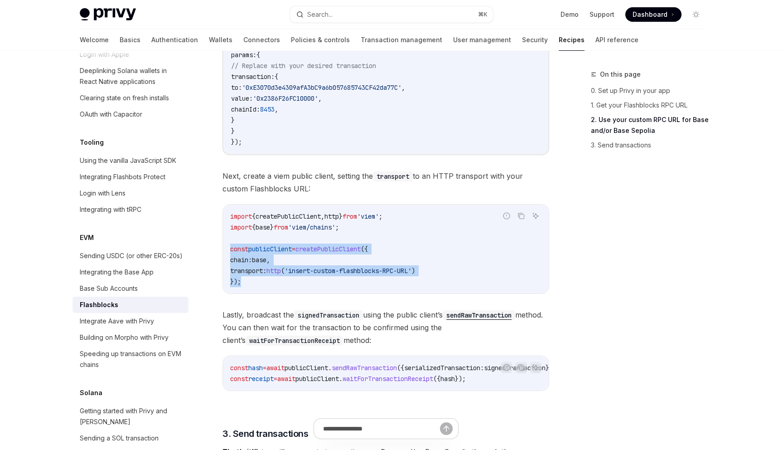
drag, startPoint x: 266, startPoint y: 286, endPoint x: 218, endPoint y: 251, distance: 58.7
click at [218, 251] on div "EVM Using Flashblocks with Privy OpenAI Open in ChatGPT OpenAI Open in ChatGPT …" at bounding box center [301, 106] width 500 height 1048
copy code "const publicClient = createPublicClient ({ chain: base , transport: http ( 'ins…"
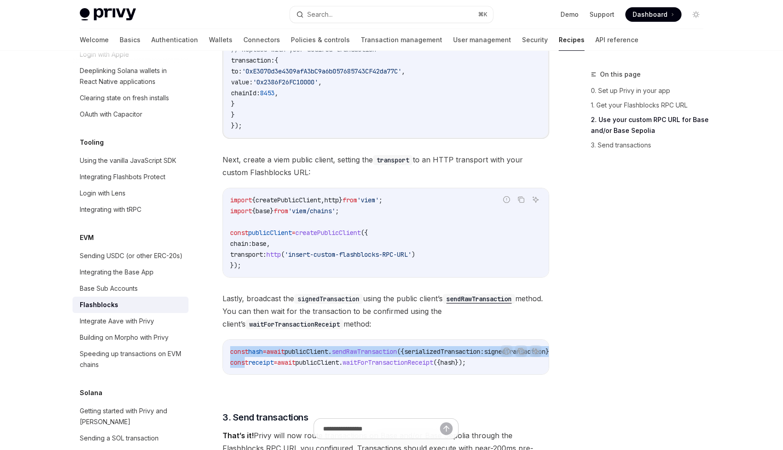
drag, startPoint x: 498, startPoint y: 369, endPoint x: 247, endPoint y: 360, distance: 250.8
click at [247, 360] on div "Report incorrect code Copy Ask AI const hash = await publicClient . sendRawTran…" at bounding box center [386, 356] width 327 height 35
click at [247, 360] on code "const hash = await publicClient . sendRawTransaction ({ serializedTransaction: …" at bounding box center [404, 357] width 348 height 22
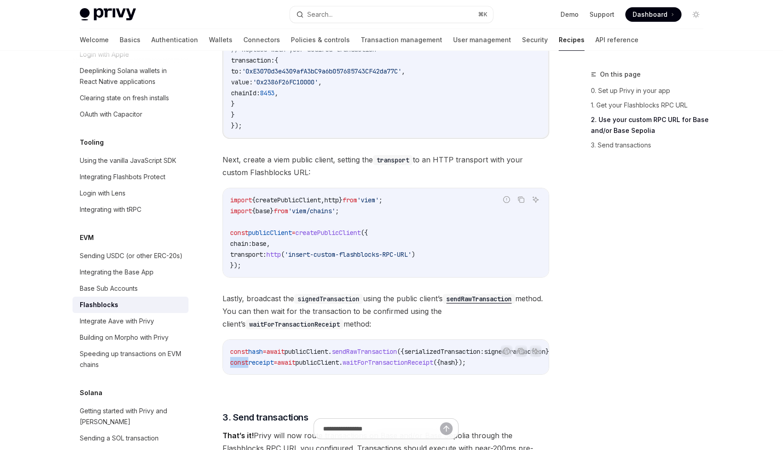
click at [247, 360] on code "const hash = await publicClient . sendRawTransaction ({ serializedTransaction: …" at bounding box center [404, 357] width 348 height 22
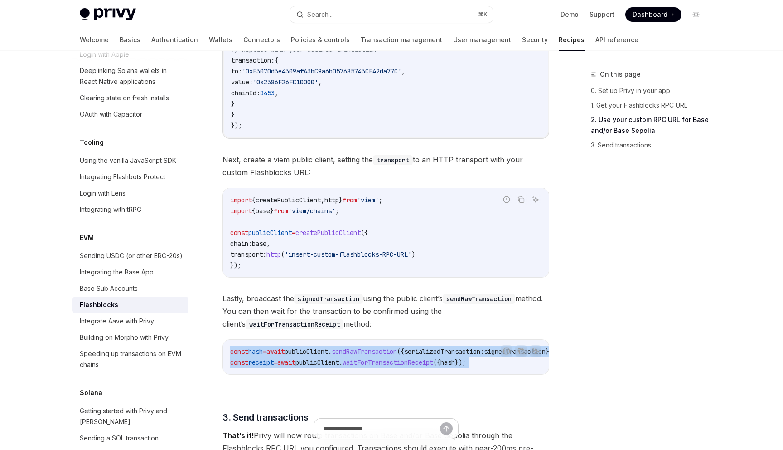
click at [228, 356] on div "const hash = await publicClient . sendRawTransaction ({ serializedTransaction: …" at bounding box center [386, 357] width 326 height 34
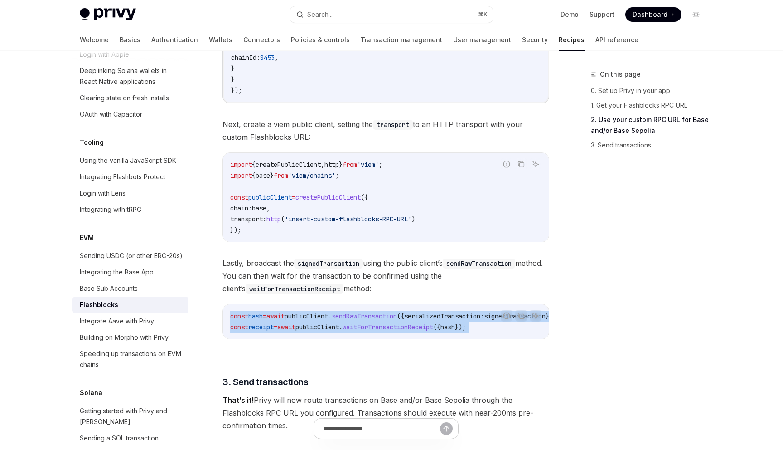
scroll to position [542, 0]
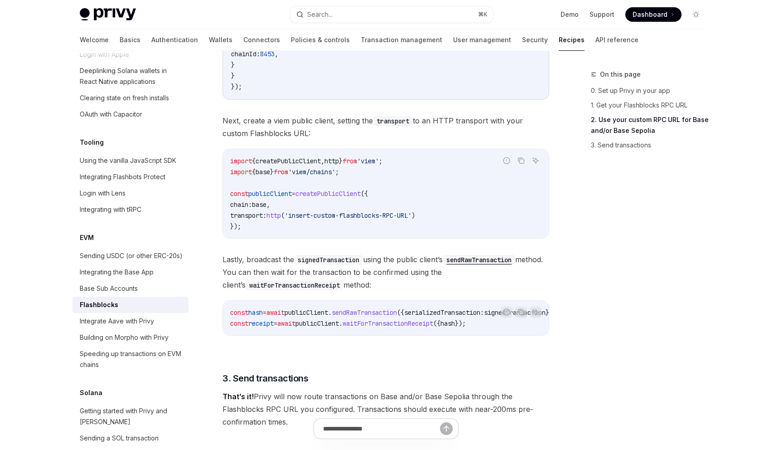
click at [342, 238] on div "import { createPublicClient , http } from 'viem' ; import { base } from 'viem/c…" at bounding box center [386, 193] width 326 height 89
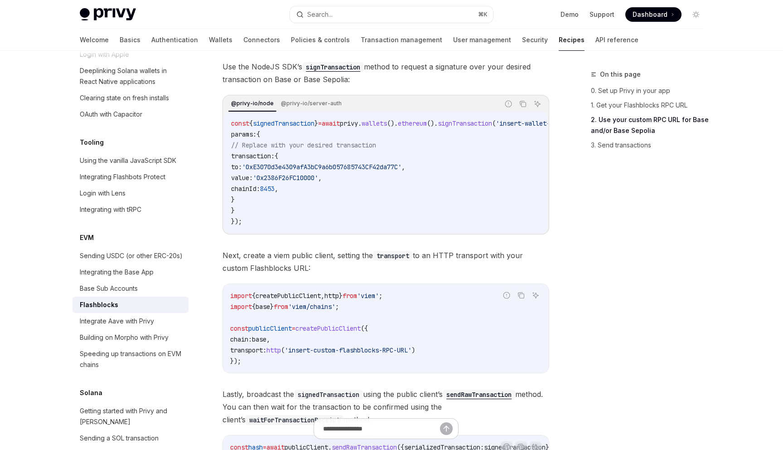
scroll to position [335, 0]
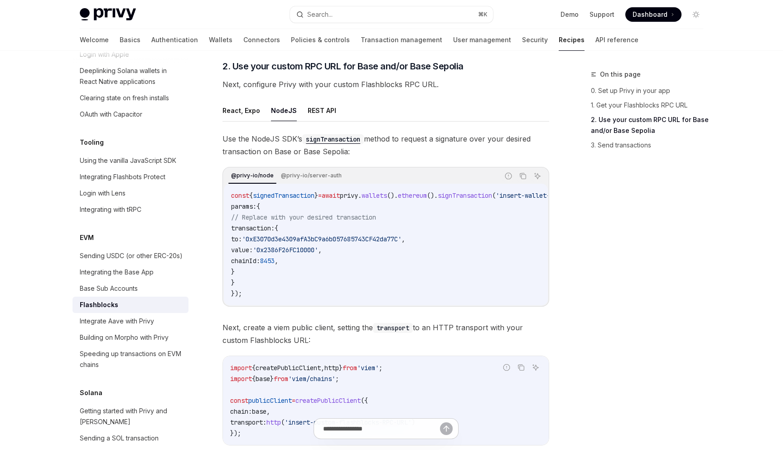
click at [471, 190] on code "const { signedTransaction } = await privy . wallets (). ethereum (). signTransa…" at bounding box center [412, 244] width 363 height 109
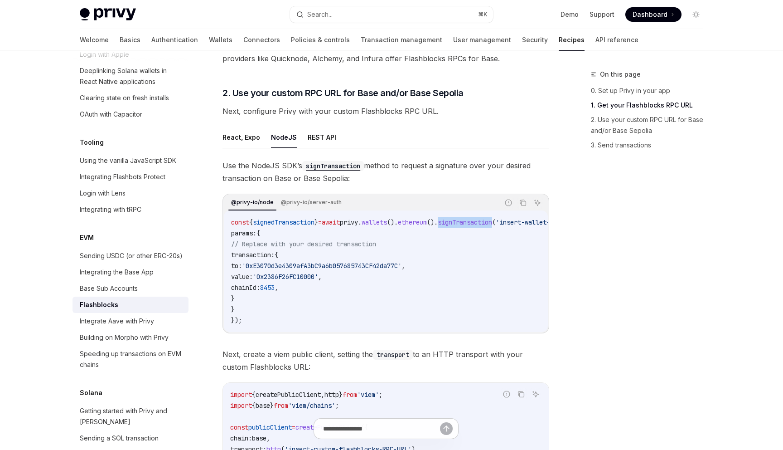
scroll to position [311, 0]
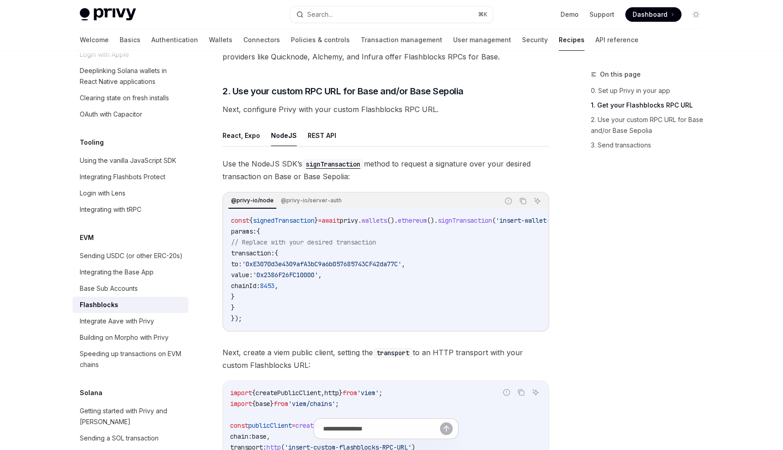
click at [320, 210] on div "const { signedTransaction } = await privy . wallets (). ethereum (). signTransa…" at bounding box center [386, 269] width 324 height 121
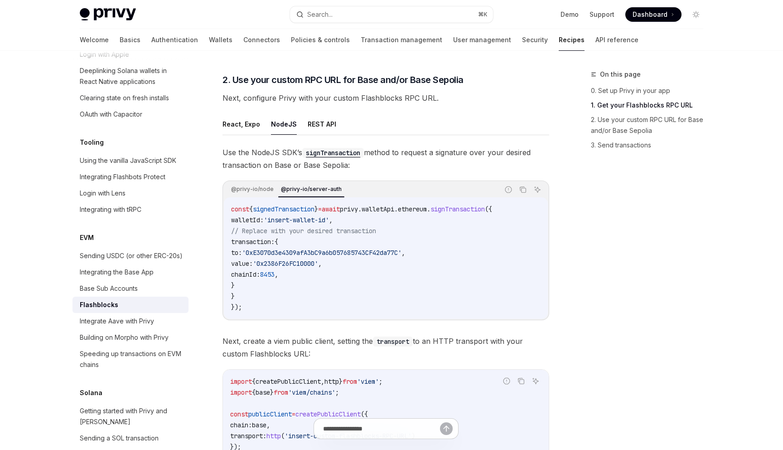
scroll to position [324, 0]
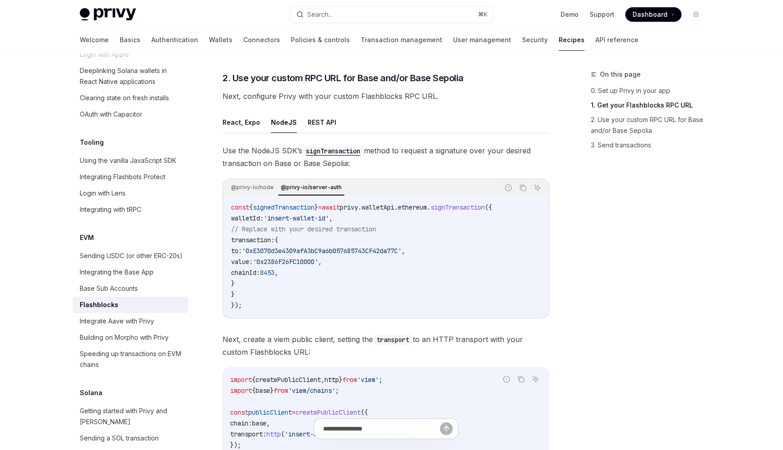
click at [358, 207] on span "privy" at bounding box center [349, 207] width 18 height 8
click at [473, 207] on span "signTransaction" at bounding box center [458, 207] width 54 height 8
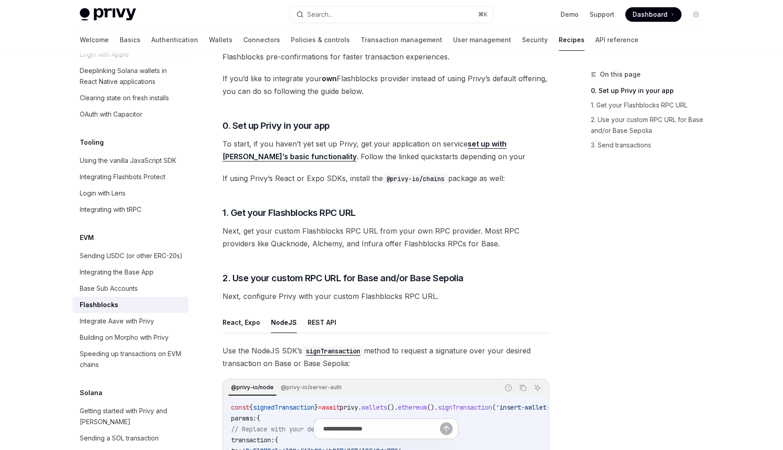
scroll to position [216, 0]
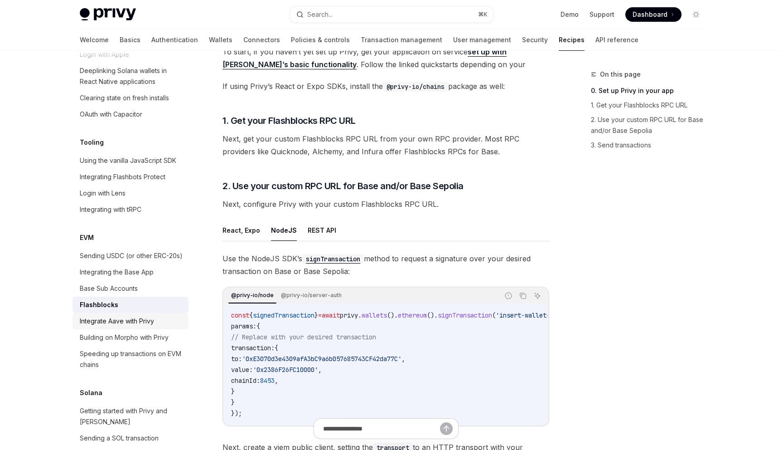
click at [156, 315] on div "Integrate Aave with Privy" at bounding box center [131, 320] width 103 height 11
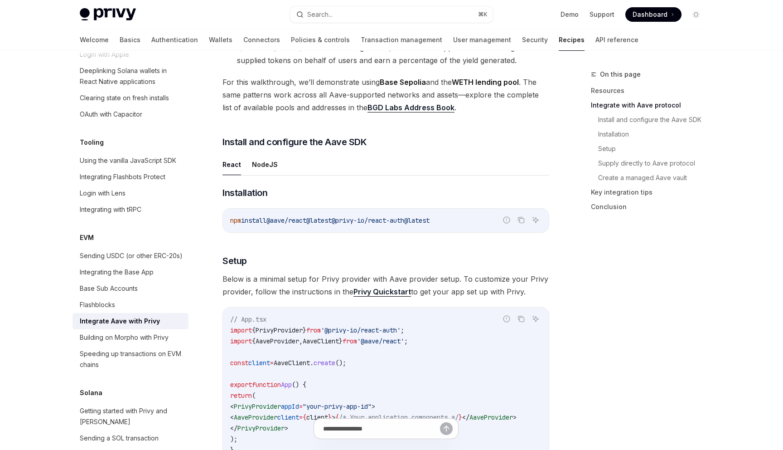
scroll to position [365, 0]
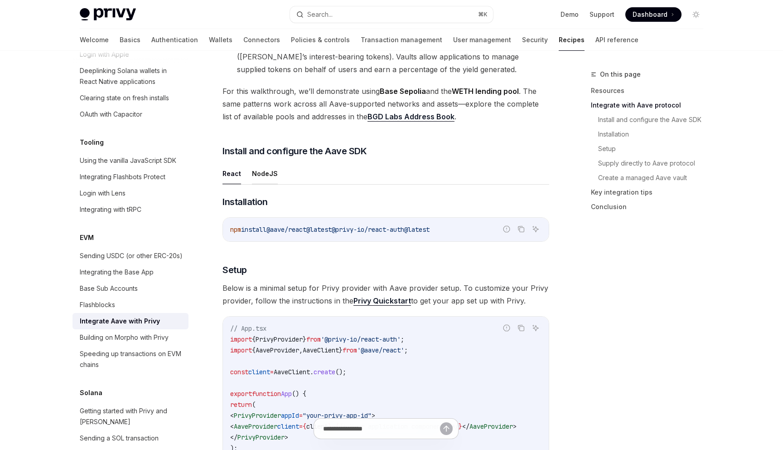
click at [267, 172] on button "NodeJS" at bounding box center [265, 173] width 26 height 21
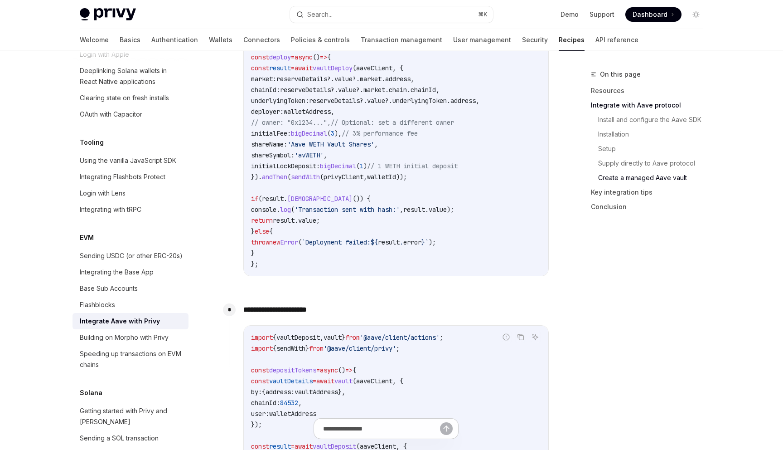
scroll to position [2053, 0]
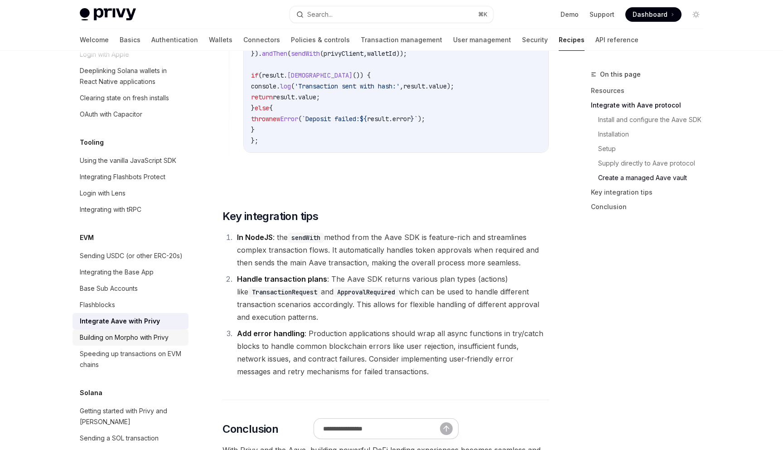
click at [147, 332] on div "Building on Morpho with Privy" at bounding box center [124, 337] width 89 height 11
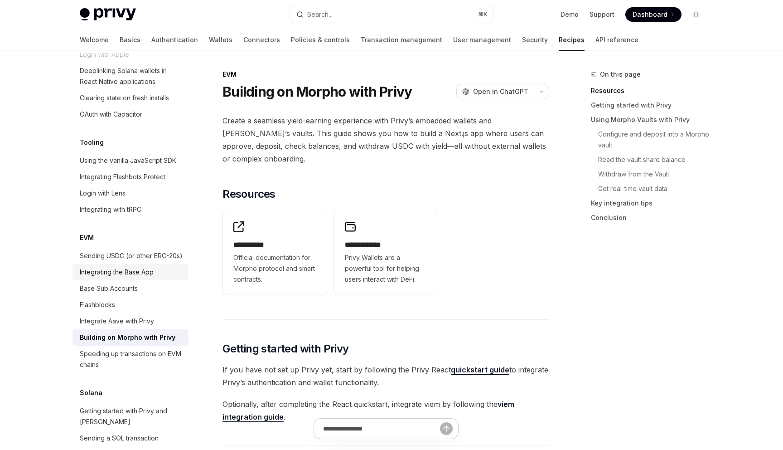
click at [173, 267] on div "Integrating the Base App" at bounding box center [131, 272] width 103 height 11
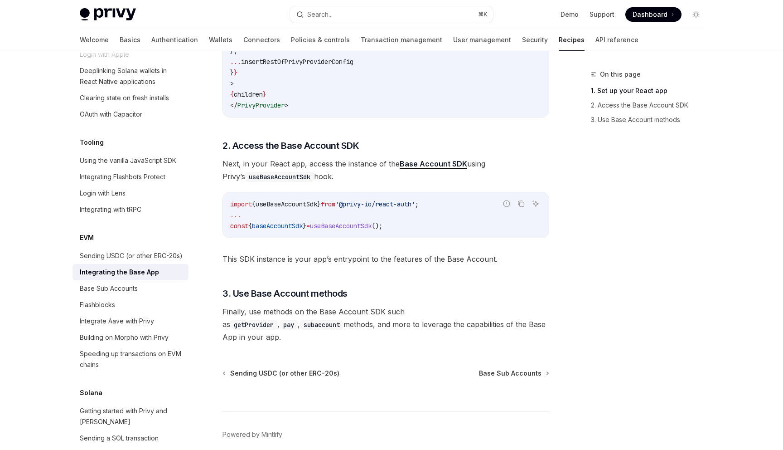
scroll to position [359, 0]
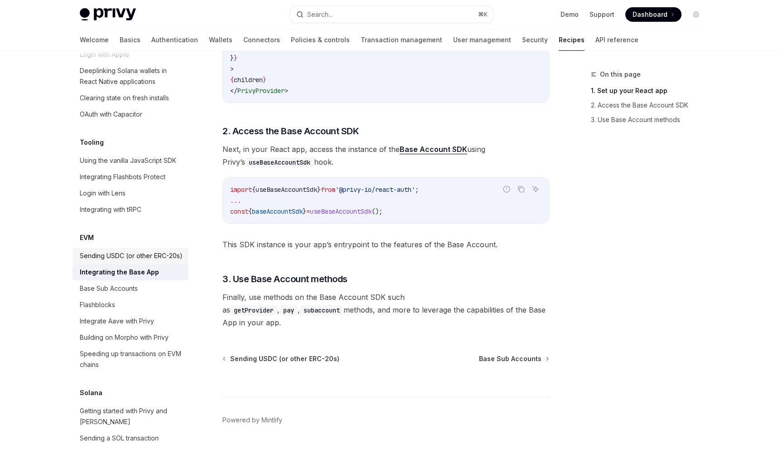
click at [158, 250] on div "Sending USDC (or other ERC-20s)" at bounding box center [131, 255] width 103 height 11
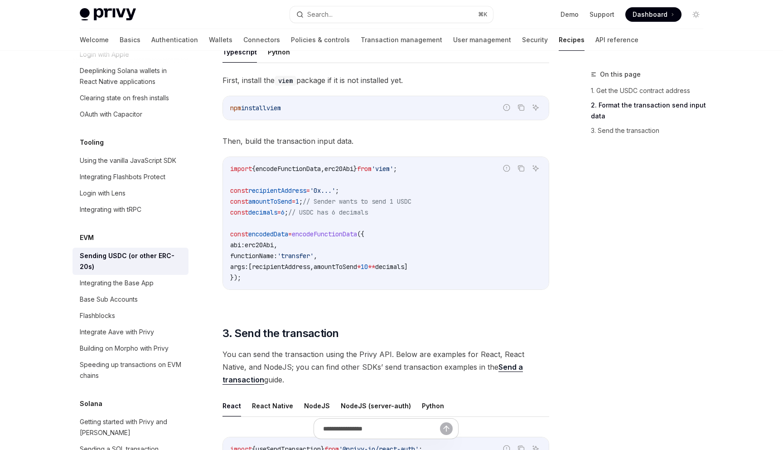
scroll to position [600, 0]
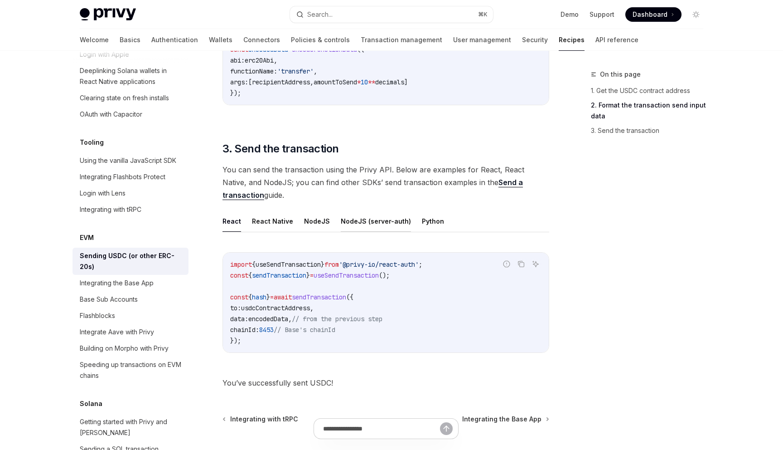
click at [354, 222] on button "NodeJS (server-auth)" at bounding box center [376, 220] width 70 height 21
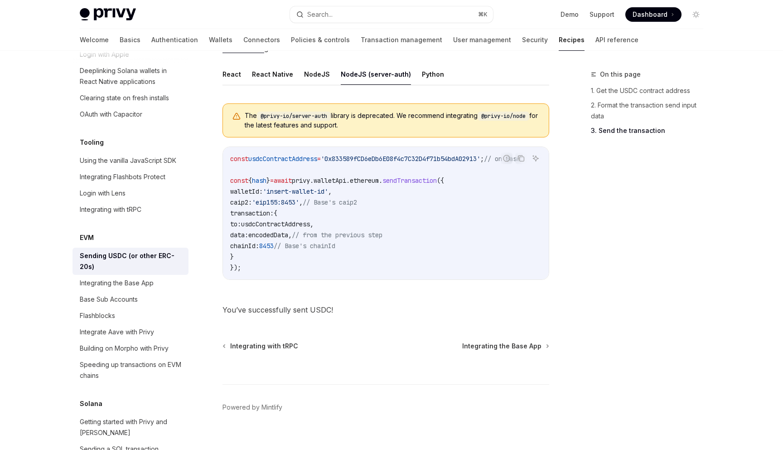
scroll to position [741, 0]
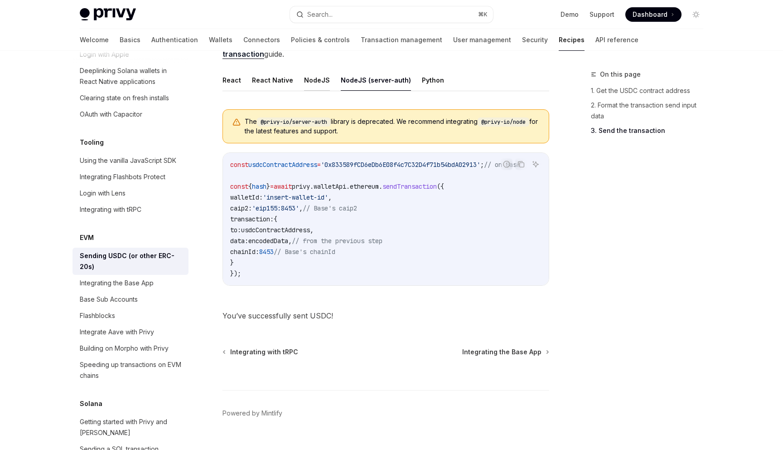
click at [311, 78] on button "NodeJS" at bounding box center [317, 79] width 26 height 21
type textarea "*"
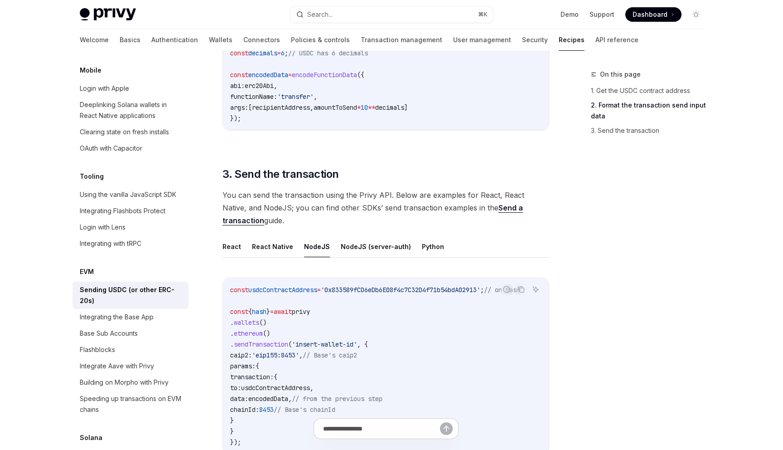
scroll to position [484, 0]
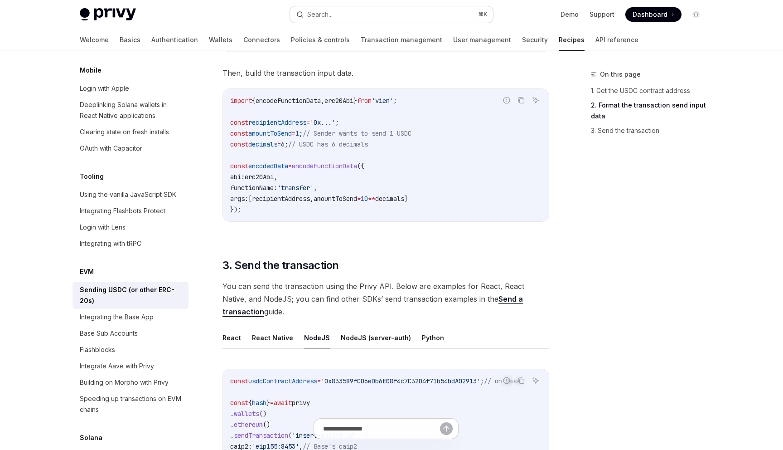
click at [388, 15] on button "Search... ⌘ K" at bounding box center [391, 14] width 203 height 16
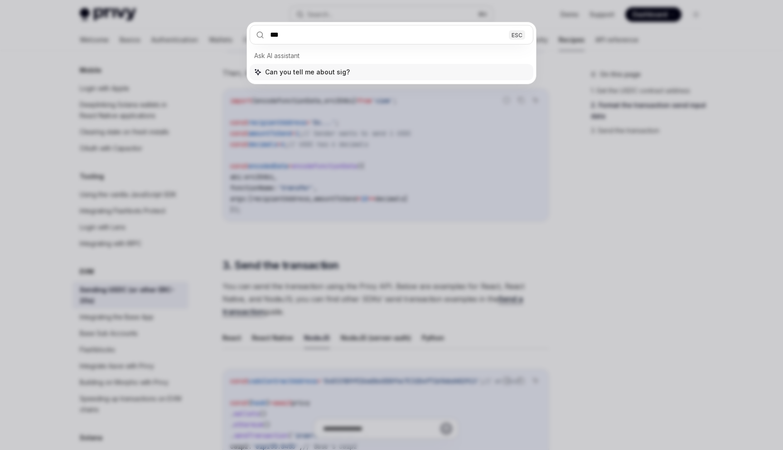
type input "****"
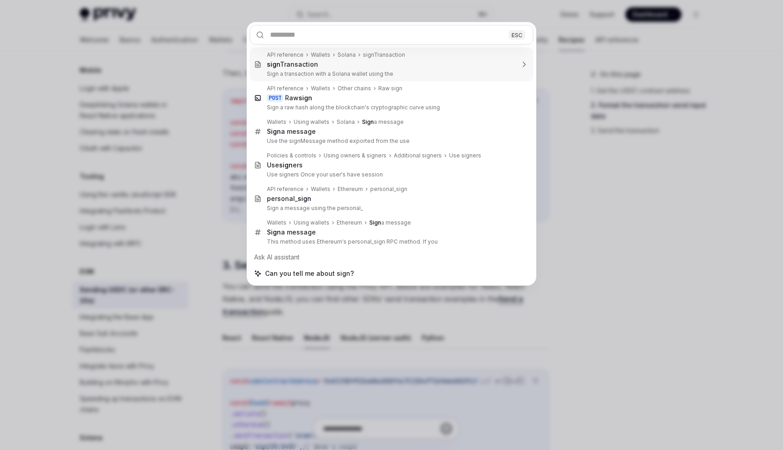
type textarea "*"
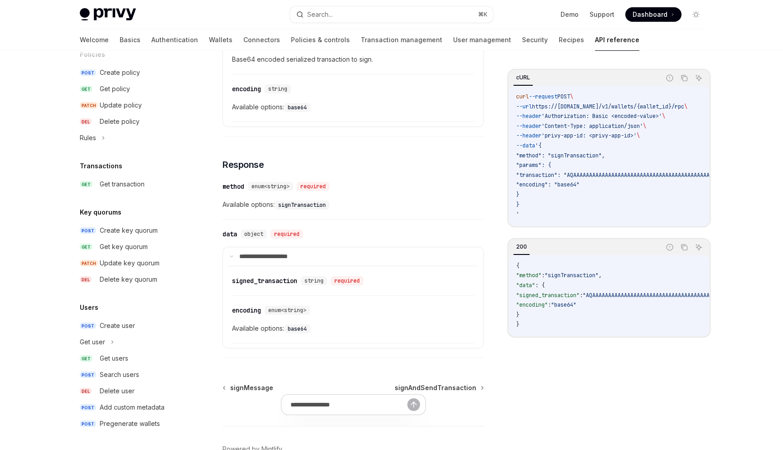
scroll to position [113, 0]
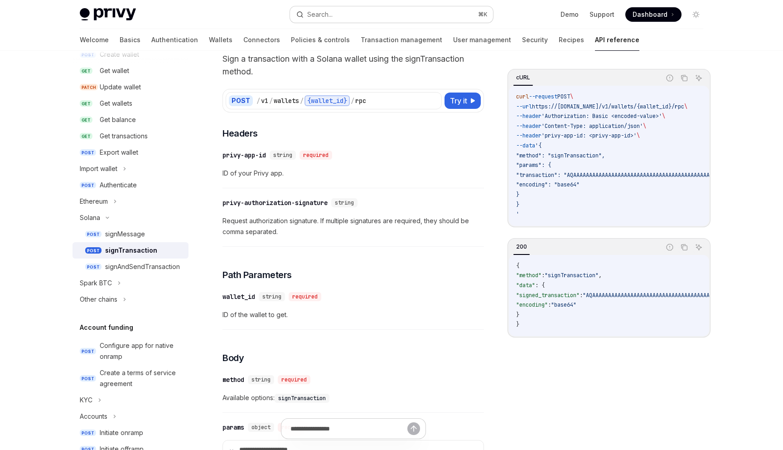
click at [359, 16] on button "Search... ⌘ K" at bounding box center [391, 14] width 203 height 16
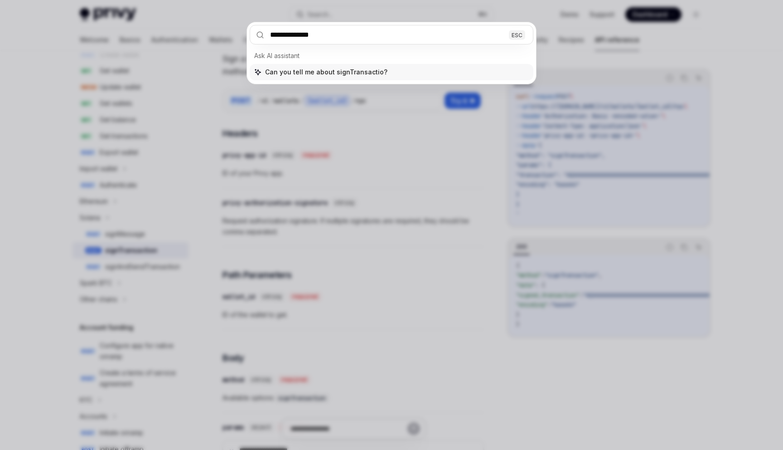
type input "**********"
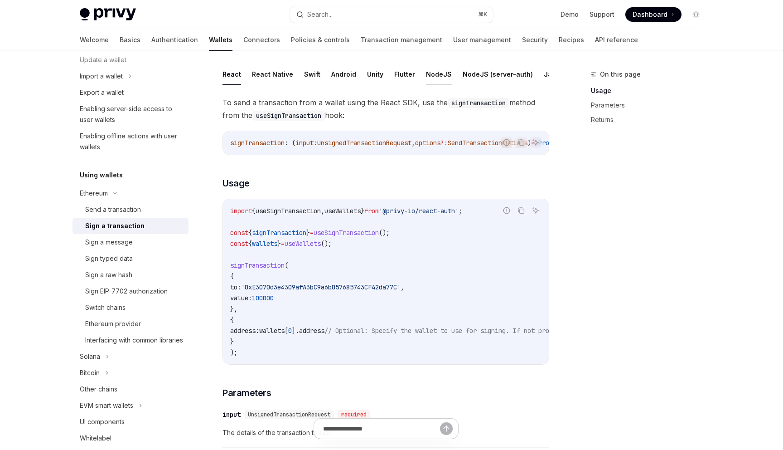
click at [427, 76] on button "NodeJS" at bounding box center [439, 73] width 26 height 21
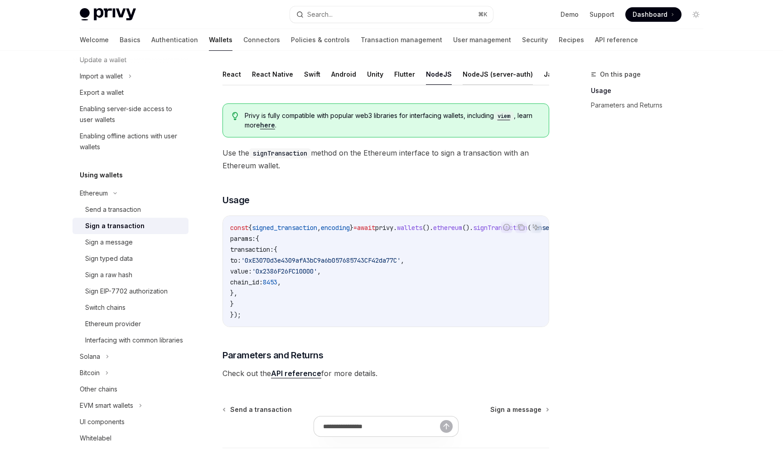
click at [481, 71] on button "NodeJS (server-auth)" at bounding box center [498, 73] width 70 height 21
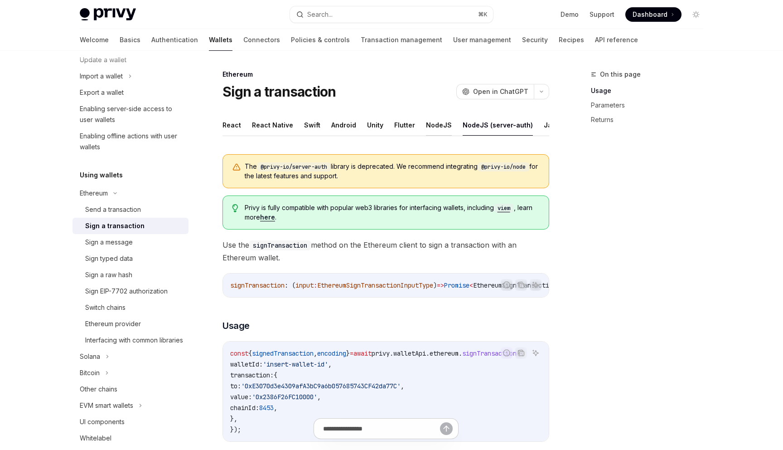
click at [437, 126] on button "NodeJS" at bounding box center [439, 124] width 26 height 21
type textarea "*"
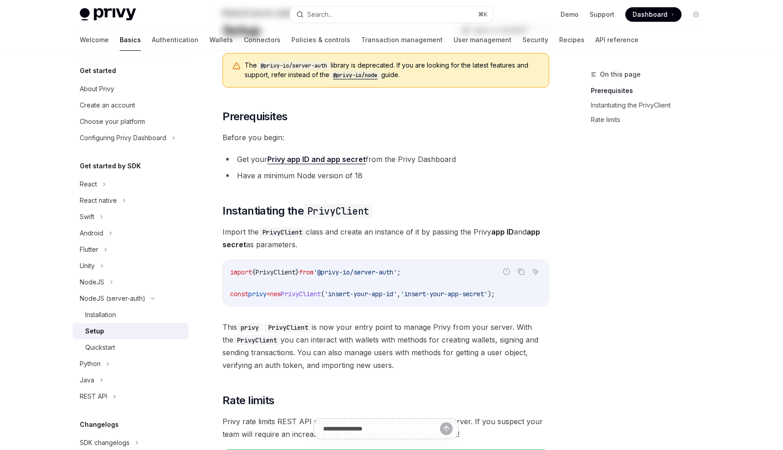
scroll to position [231, 0]
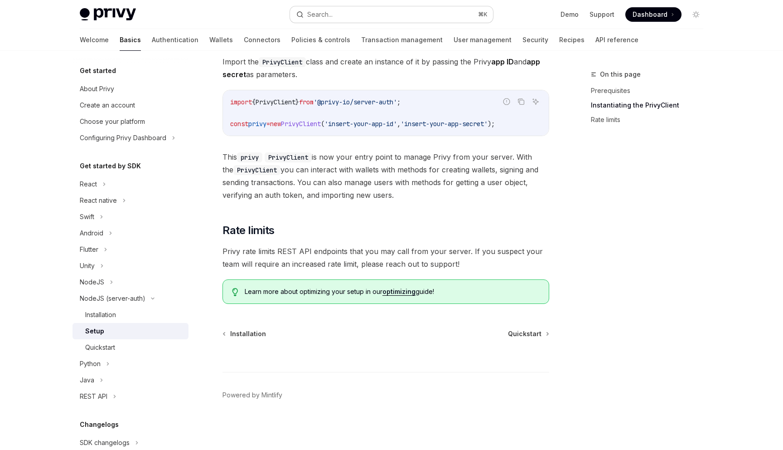
click at [386, 11] on button "Search... ⌘ K" at bounding box center [391, 14] width 203 height 16
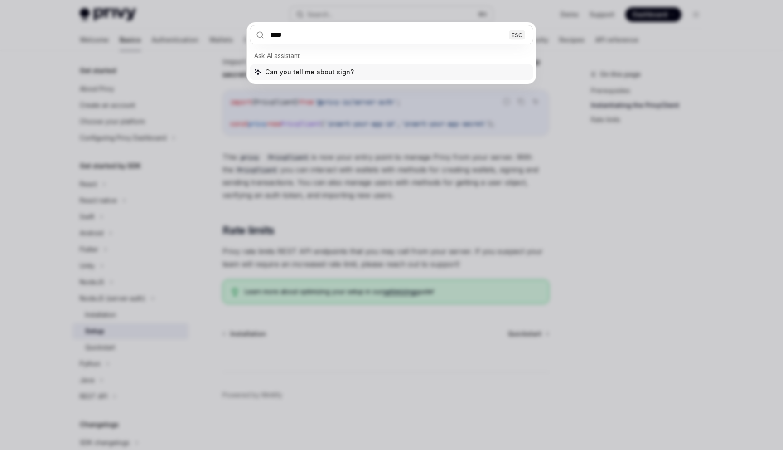
type input "*****"
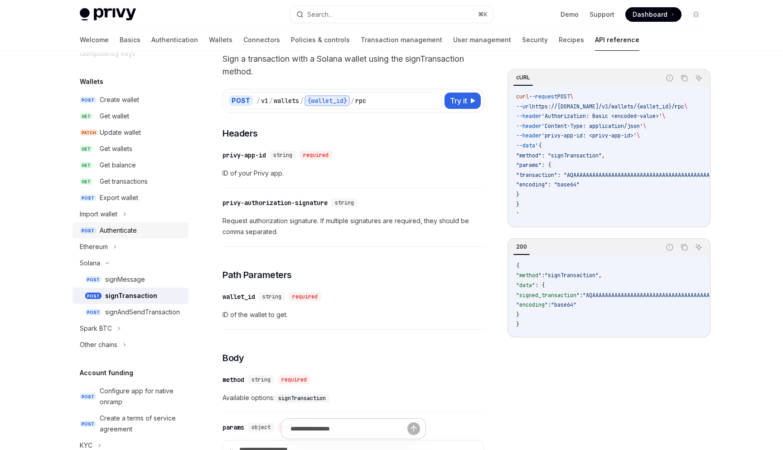
scroll to position [79, 0]
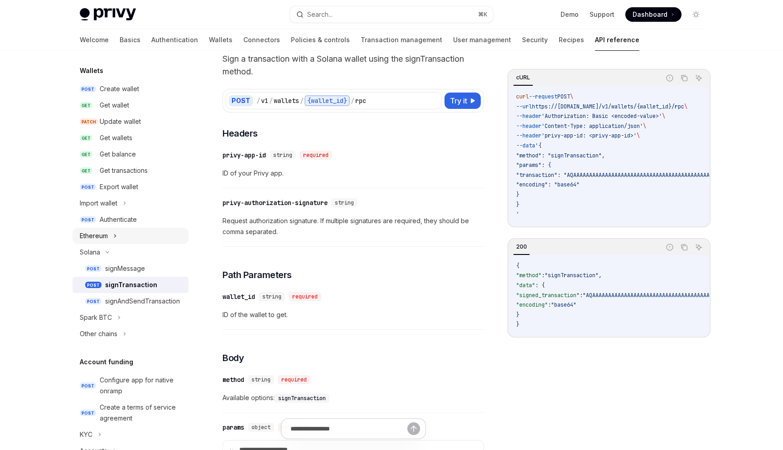
click at [142, 239] on button "Ethereum" at bounding box center [131, 236] width 116 height 16
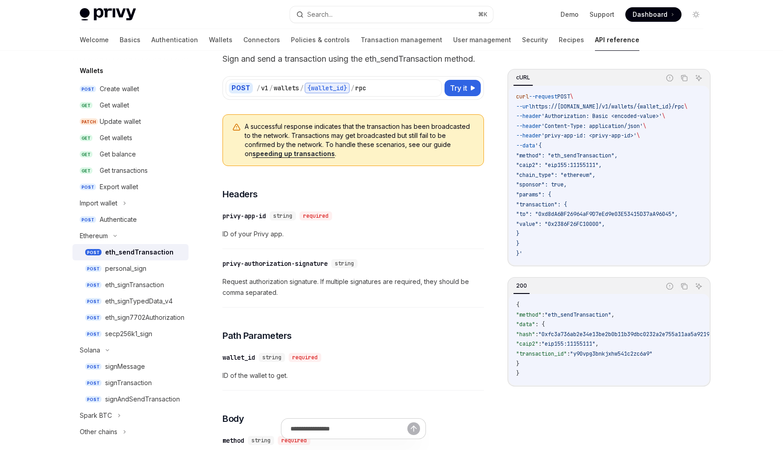
click at [161, 256] on div "eth_sendTransaction" at bounding box center [139, 252] width 68 height 11
click at [158, 286] on div "eth_signTransaction" at bounding box center [134, 284] width 59 height 11
type textarea "*"
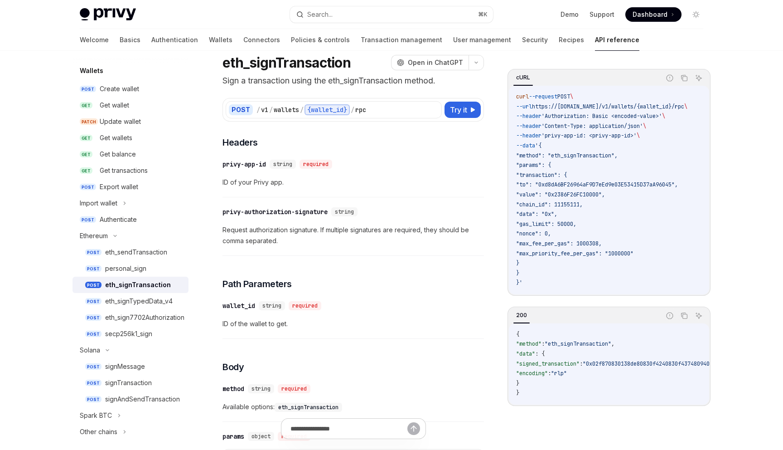
scroll to position [30, 0]
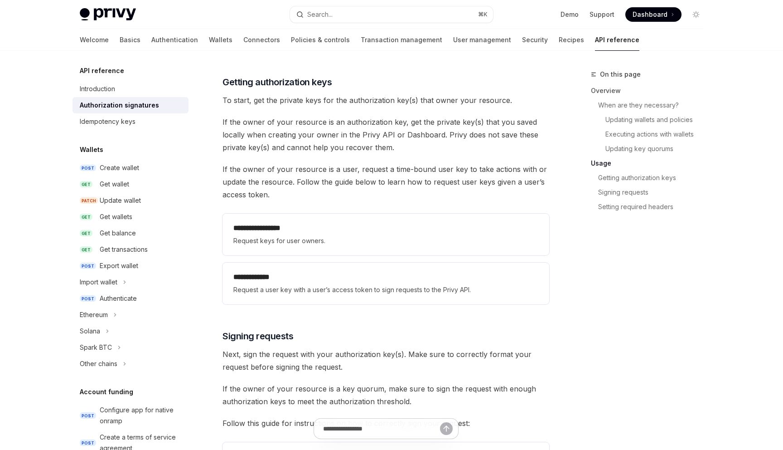
scroll to position [1116, 0]
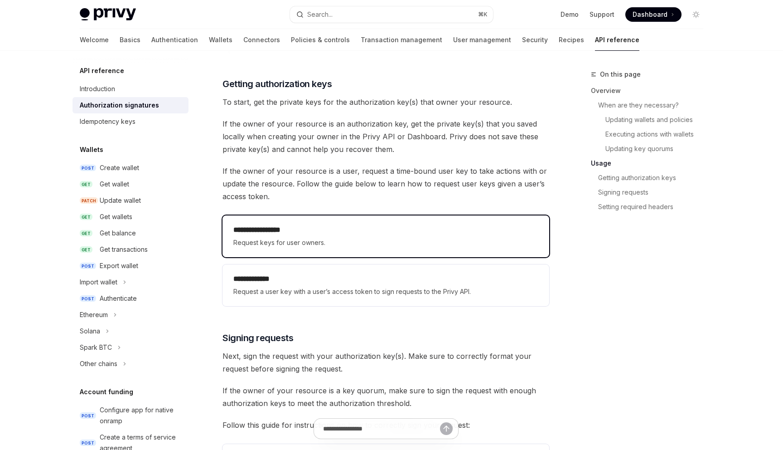
click at [343, 231] on h2 "**********" at bounding box center [385, 229] width 305 height 11
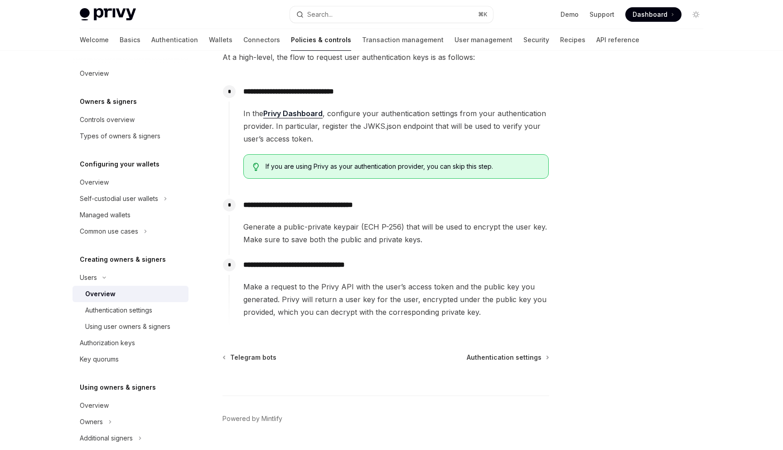
scroll to position [261, 0]
click at [174, 311] on div "Authentication settings" at bounding box center [134, 310] width 98 height 11
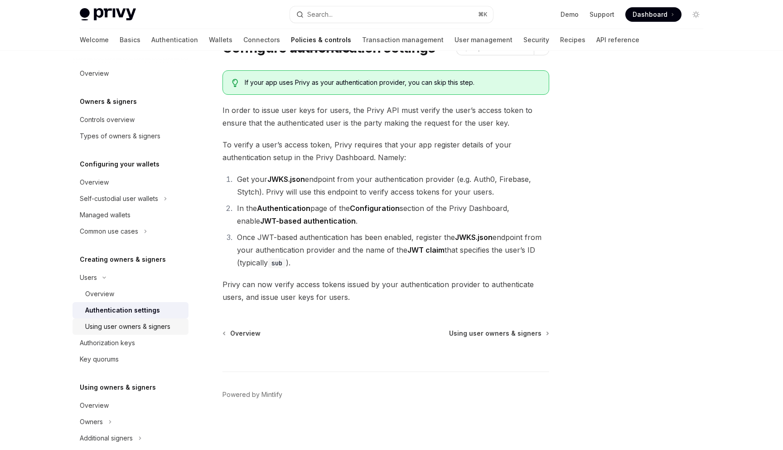
click at [165, 325] on div "Using user owners & signers" at bounding box center [127, 326] width 85 height 11
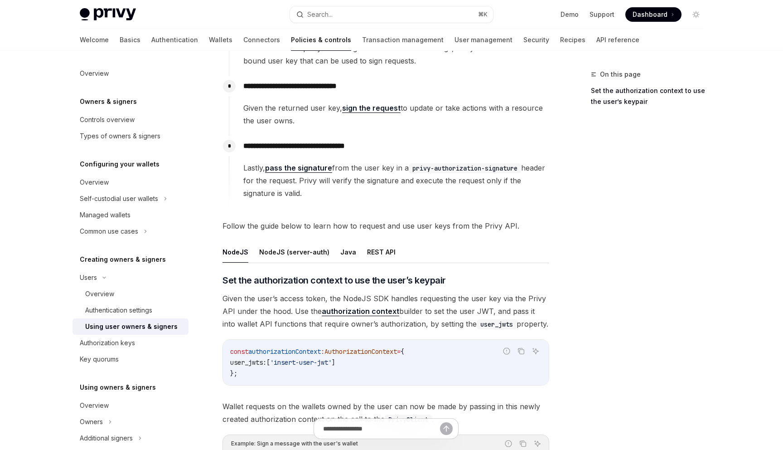
scroll to position [183, 0]
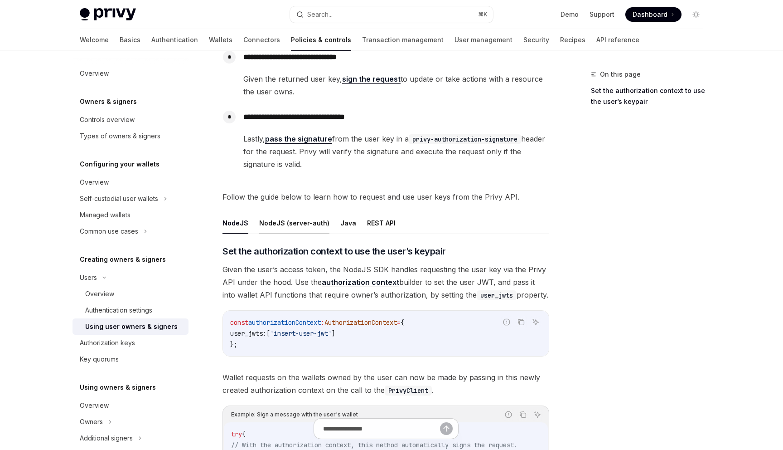
click at [304, 218] on button "NodeJS (server-auth)" at bounding box center [294, 222] width 70 height 21
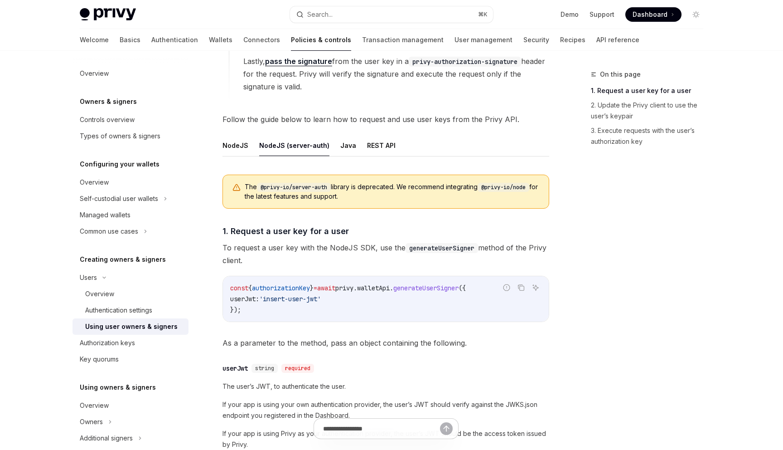
scroll to position [301, 0]
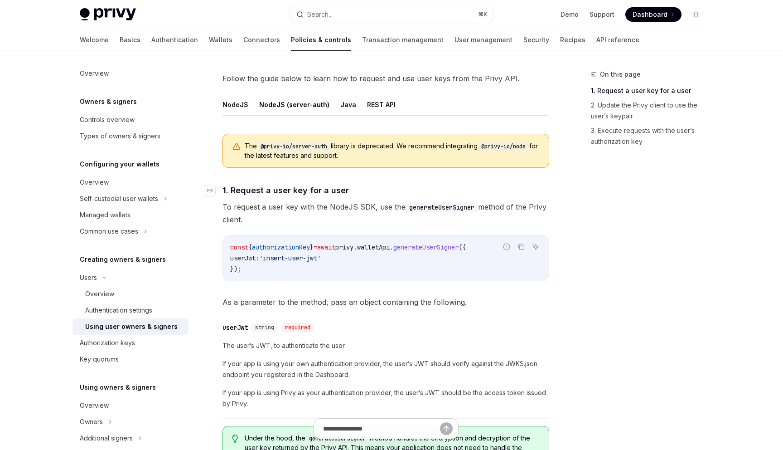
drag, startPoint x: 241, startPoint y: 105, endPoint x: 332, endPoint y: 184, distance: 120.2
click at [332, 184] on div "NodeJS NodeJS (server-auth) Java REST API The @privy-io/server-auth library is …" at bounding box center [386, 395] width 327 height 602
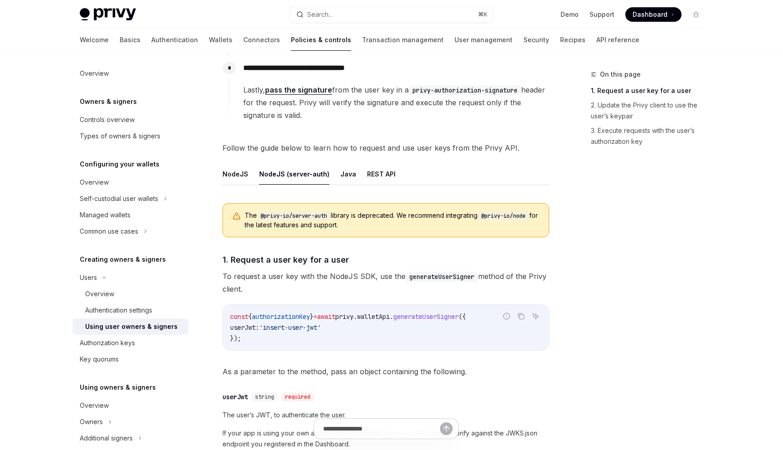
scroll to position [237, 0]
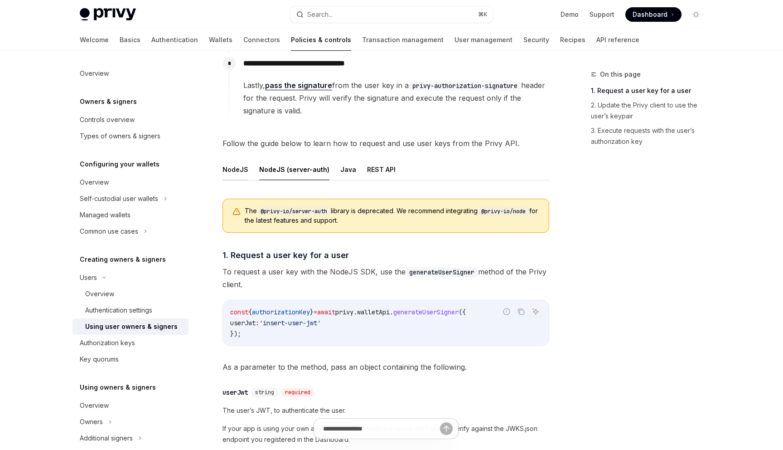
click at [243, 165] on button "NodeJS" at bounding box center [236, 169] width 26 height 21
type textarea "*"
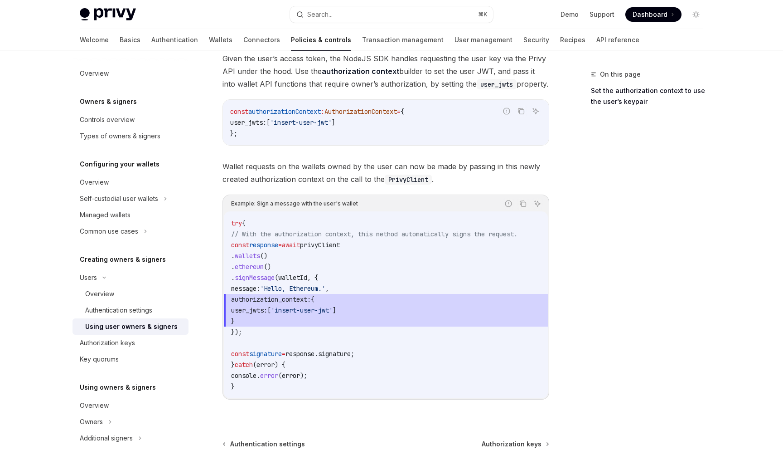
scroll to position [508, 0]
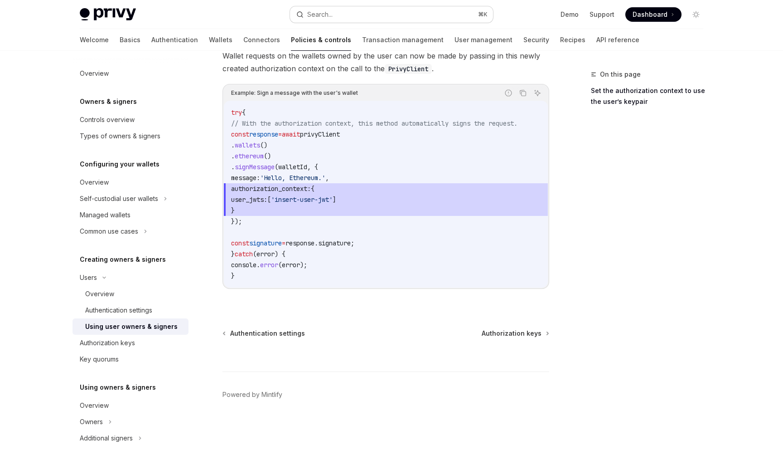
click at [374, 6] on button "Search... ⌘ K" at bounding box center [391, 14] width 203 height 16
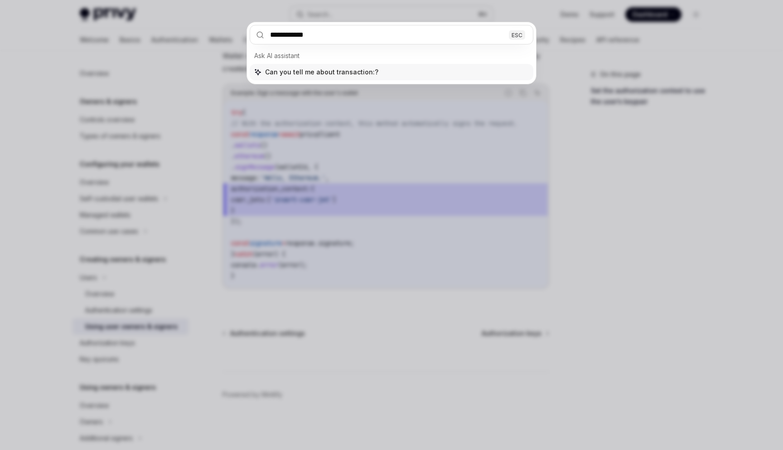
type input "**********"
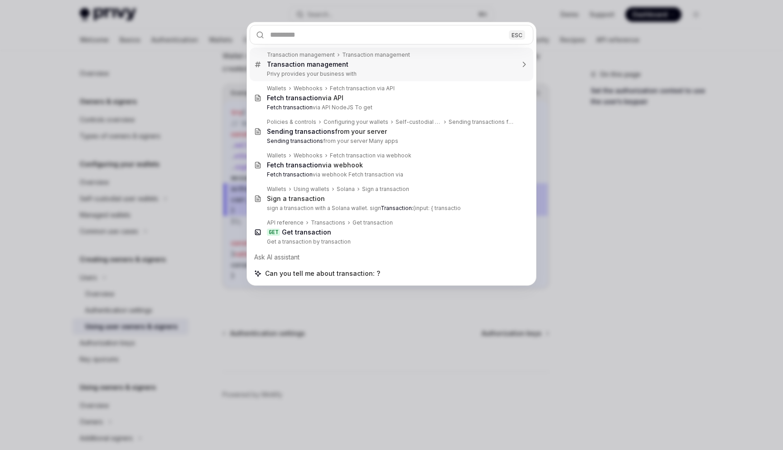
type textarea "*"
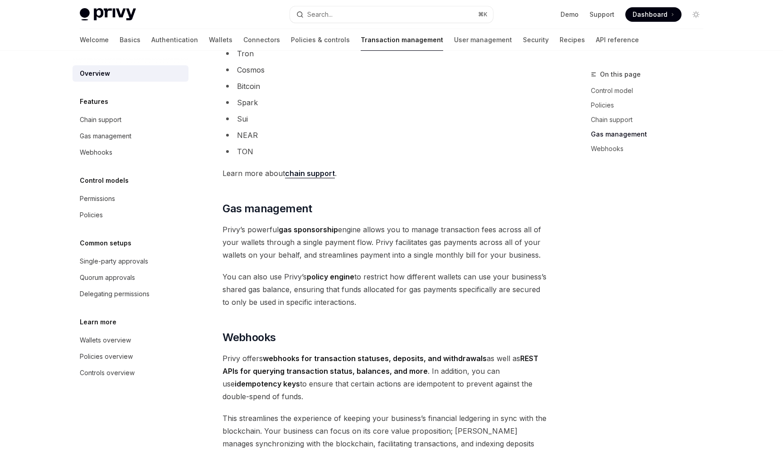
scroll to position [786, 0]
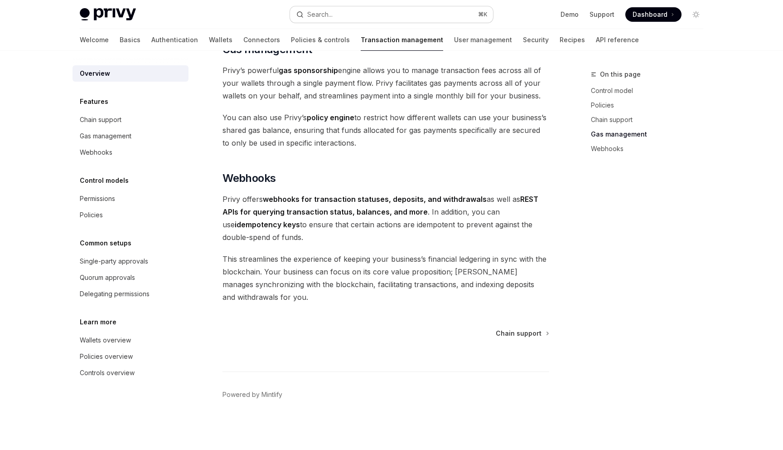
click at [365, 9] on button "Search... ⌘ K" at bounding box center [391, 14] width 203 height 16
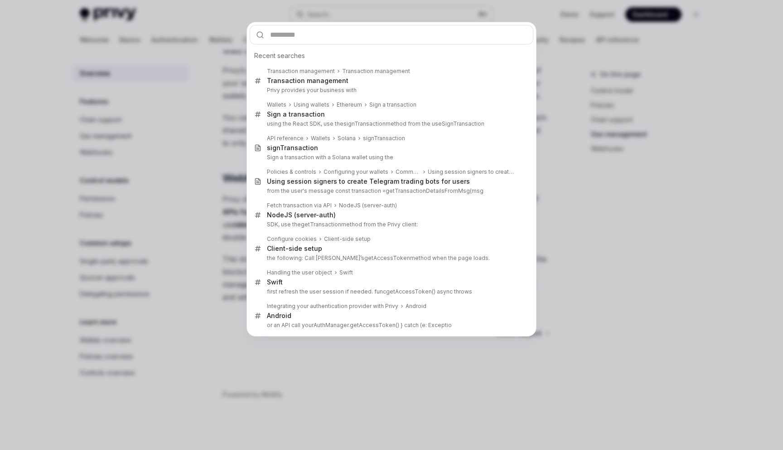
type input "**********"
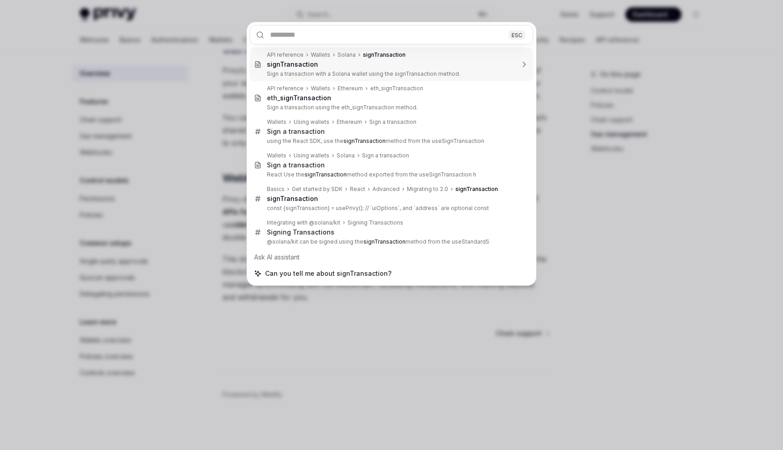
type textarea "*"
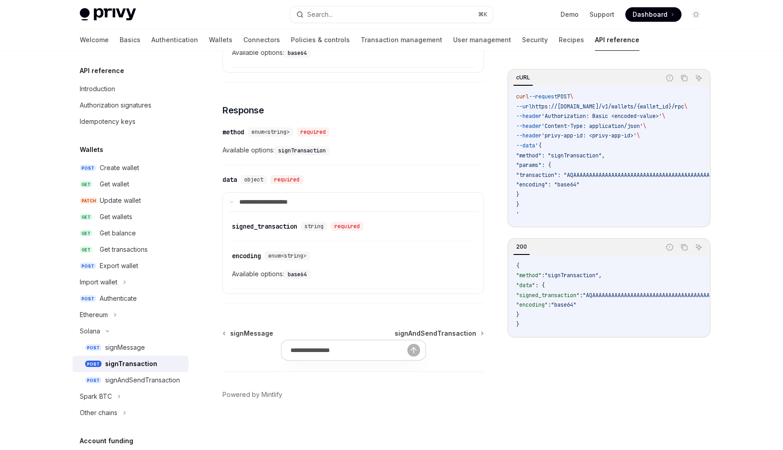
scroll to position [51, 0]
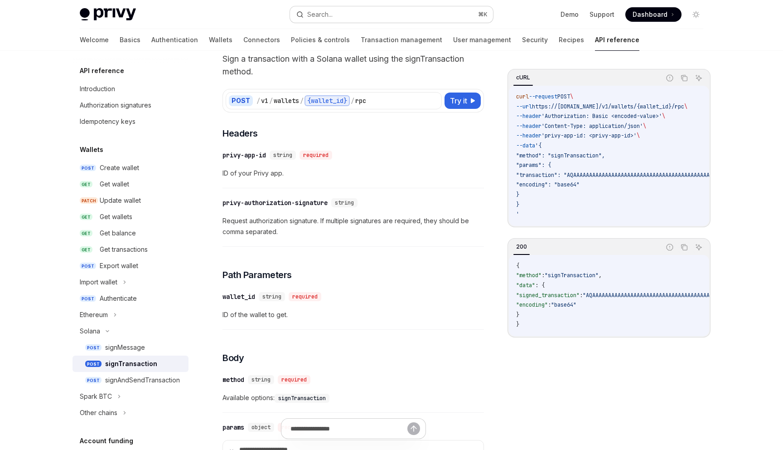
click at [381, 11] on button "Search... ⌘ K" at bounding box center [391, 14] width 203 height 16
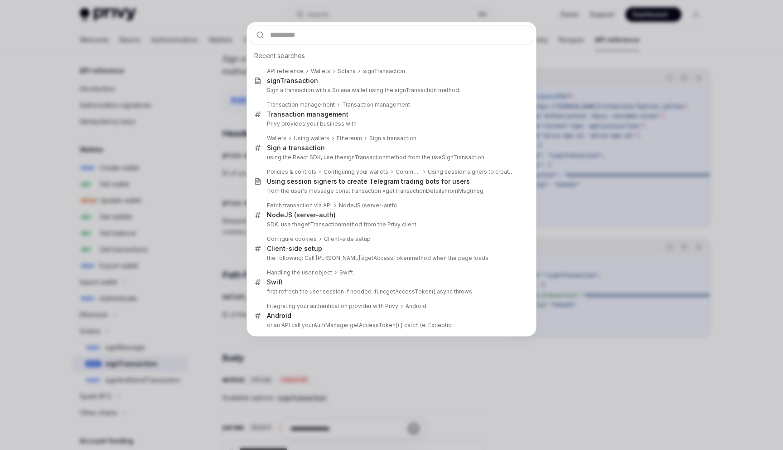
type input "**********"
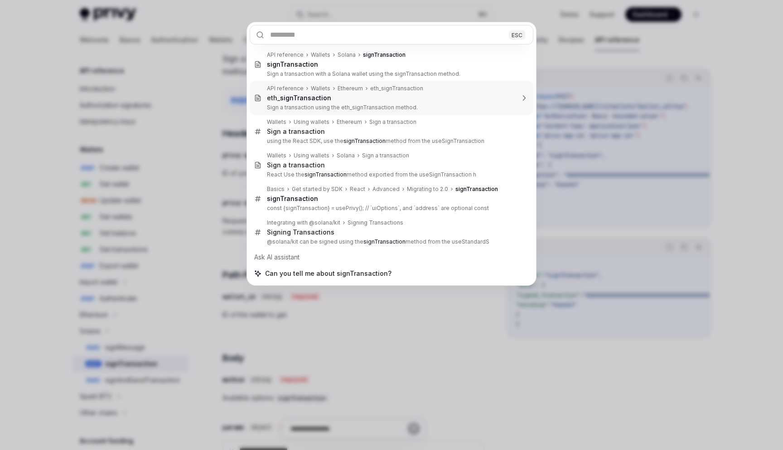
type textarea "*"
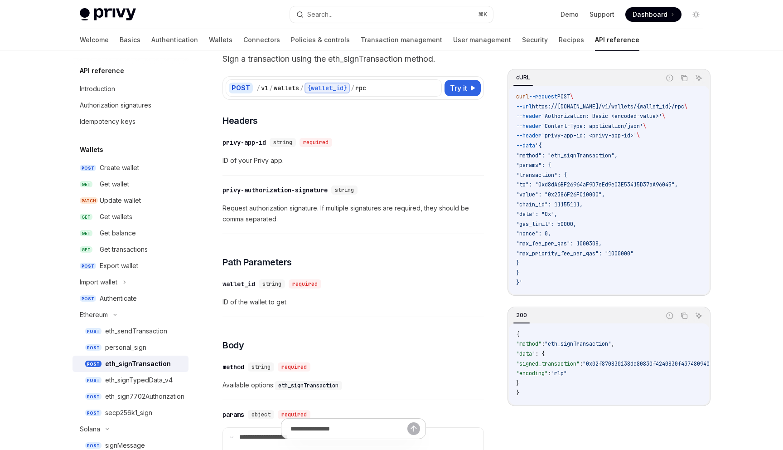
drag, startPoint x: 536, startPoint y: 223, endPoint x: 603, endPoint y: 223, distance: 67.1
click at [603, 223] on code "curl --request POST \ --url https://[DOMAIN_NAME]/v1/wallets/{wallet_id}/rpc \ …" at bounding box center [612, 190] width 193 height 196
click at [577, 224] on span ""gas_limit": 50000," at bounding box center [546, 223] width 60 height 7
copy span "50000"
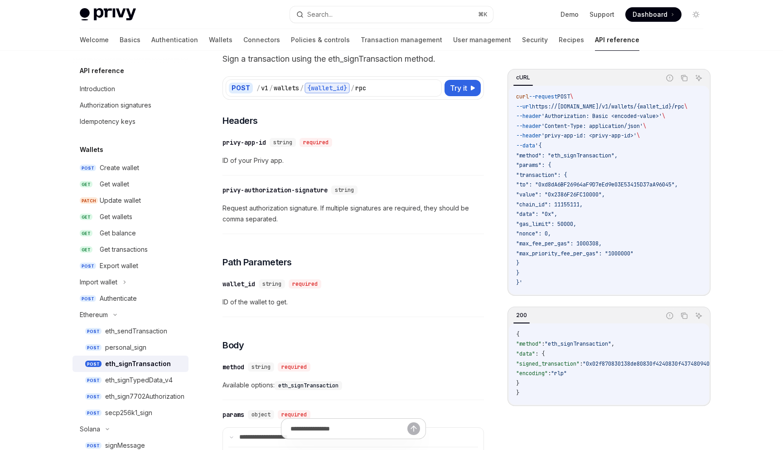
click at [582, 194] on span ""value": "0x2386F26FC10000"," at bounding box center [560, 194] width 89 height 7
copy span "0x2386F26FC10000"
click at [534, 245] on span ""max_fee_per_gas": 1000308," at bounding box center [559, 243] width 86 height 7
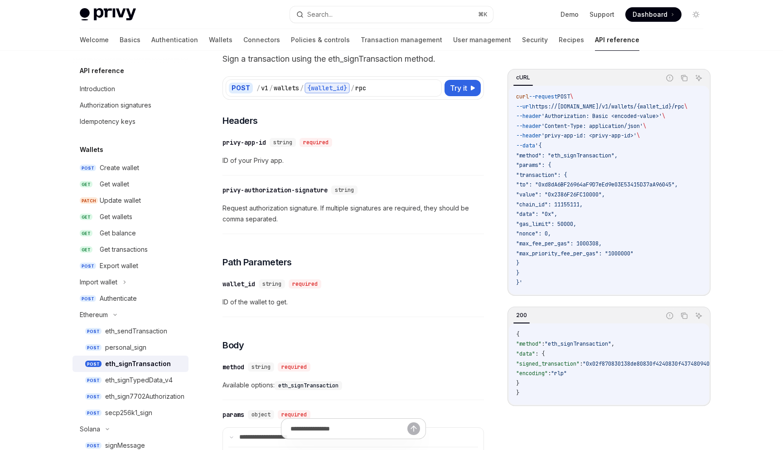
drag, startPoint x: 664, startPoint y: 254, endPoint x: 514, endPoint y: 247, distance: 150.2
click at [514, 247] on div "curl --request POST \ --url https://[DOMAIN_NAME]/v1/wallets/{wallet_id}/rpc \ …" at bounding box center [609, 190] width 200 height 209
copy code ""max_fee_per_gas": 1000308, "max_priority_fee_per_gas": "1000000""
click at [582, 199] on code "curl --request POST \ --url https://[DOMAIN_NAME]/v1/wallets/{wallet_id}/rpc \ …" at bounding box center [612, 190] width 193 height 196
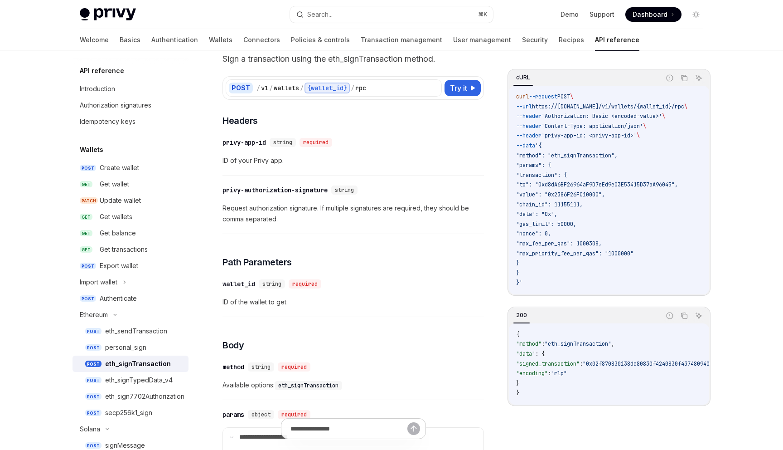
copy span "0x2386F26FC10000"
click at [546, 192] on span ""value": "0x2386F26FC10000"," at bounding box center [560, 194] width 89 height 7
drag, startPoint x: 529, startPoint y: 172, endPoint x: 592, endPoint y: 173, distance: 63.0
click at [592, 173] on code "curl --request POST \ --url https://[DOMAIN_NAME]/v1/wallets/{wallet_id}/rpc \ …" at bounding box center [612, 190] width 193 height 196
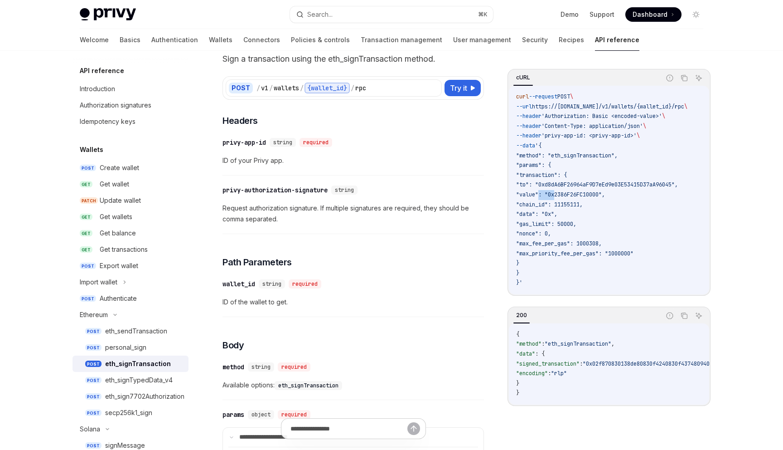
copy span ""transaction": {"
click at [381, 18] on button "Search... ⌘ K" at bounding box center [391, 14] width 203 height 16
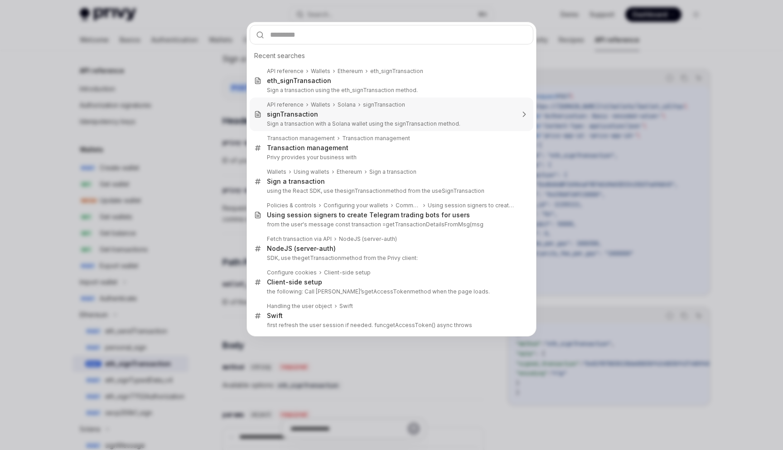
type input "**********"
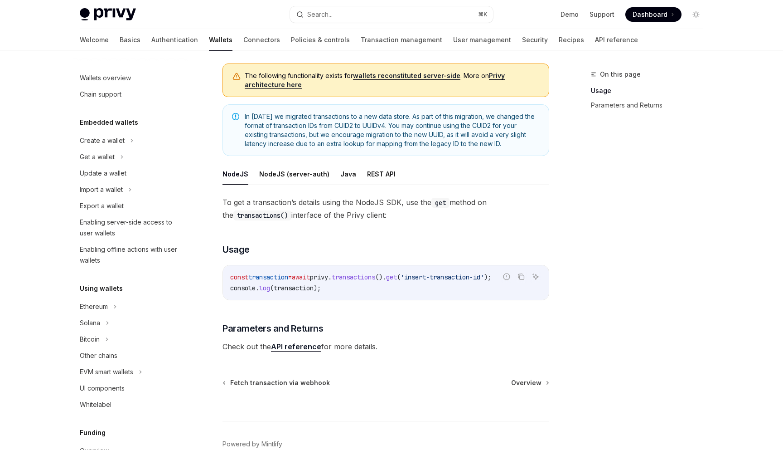
scroll to position [329, 0]
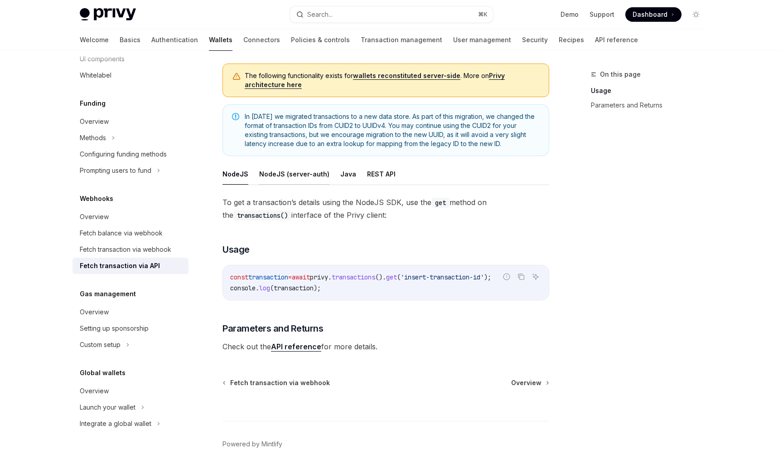
click at [319, 177] on button "NodeJS (server-auth)" at bounding box center [294, 173] width 70 height 21
type textarea "*"
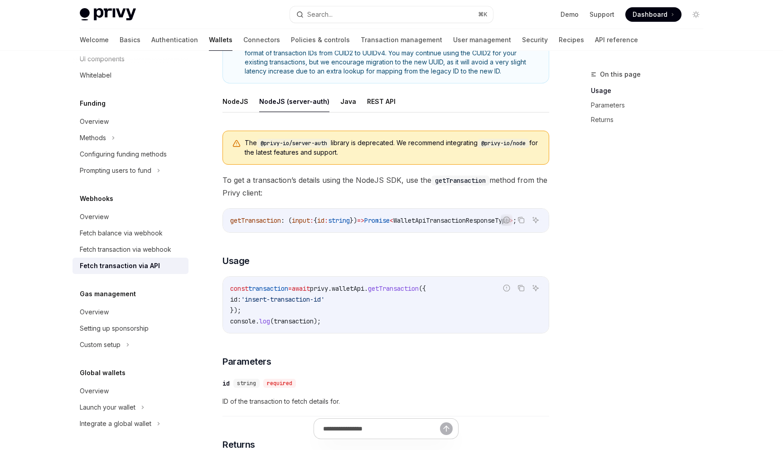
scroll to position [450, 0]
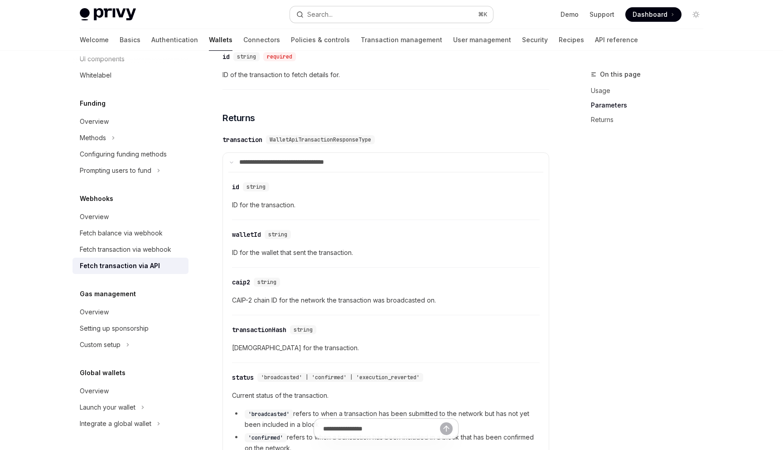
click at [384, 19] on button "Search... ⌘ K" at bounding box center [391, 14] width 203 height 16
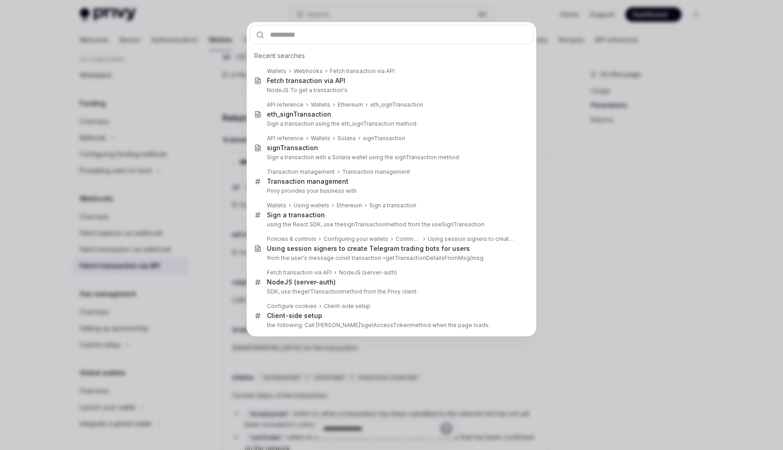
type input "**********"
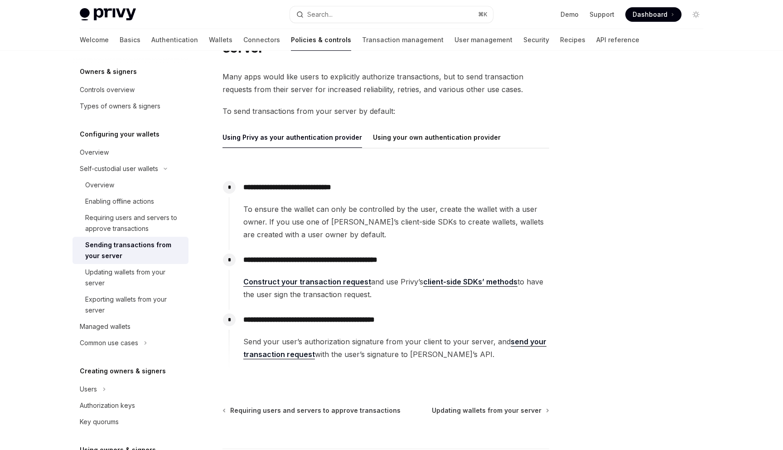
scroll to position [59, 0]
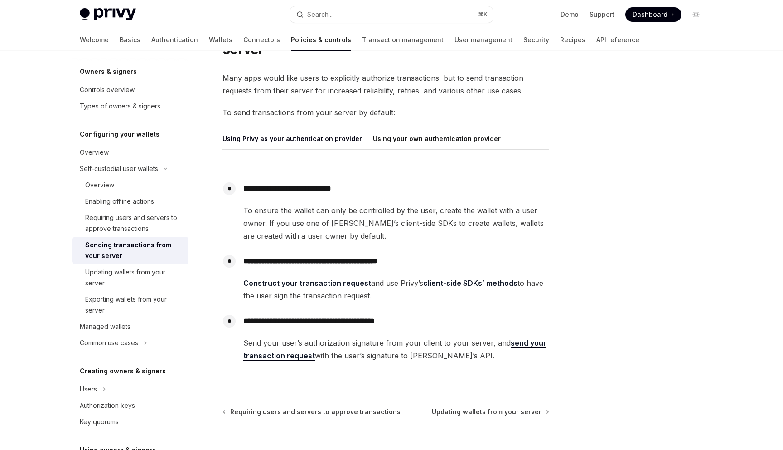
click at [405, 143] on button "Using your own authentication provider" at bounding box center [437, 138] width 128 height 21
type textarea "*"
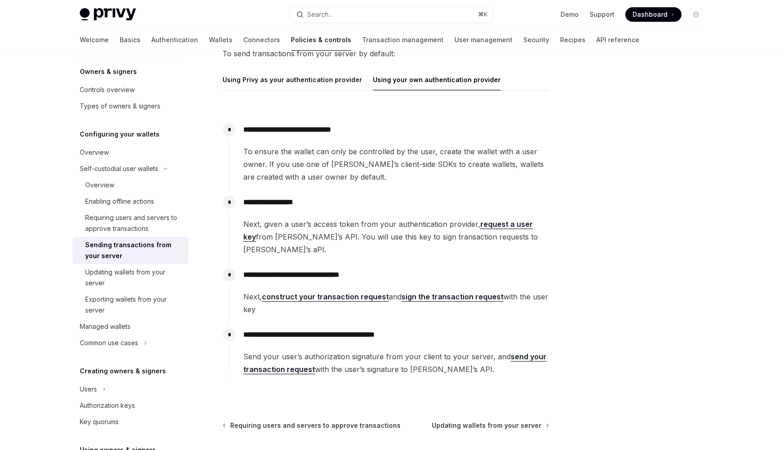
scroll to position [197, 0]
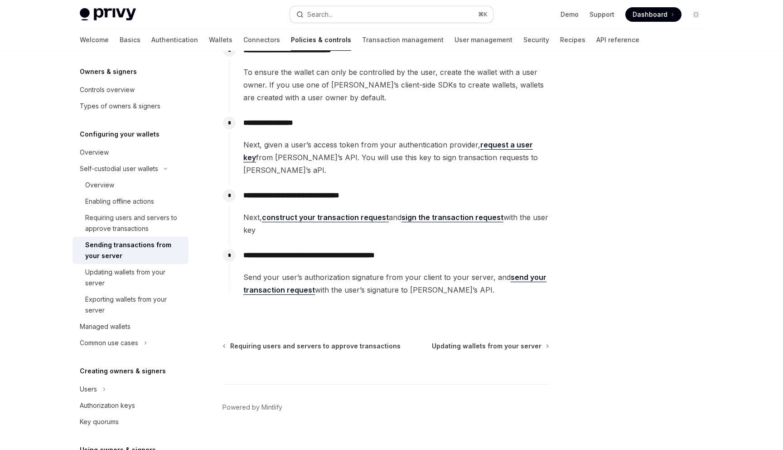
click at [379, 21] on button "Search... ⌘ K" at bounding box center [391, 14] width 203 height 16
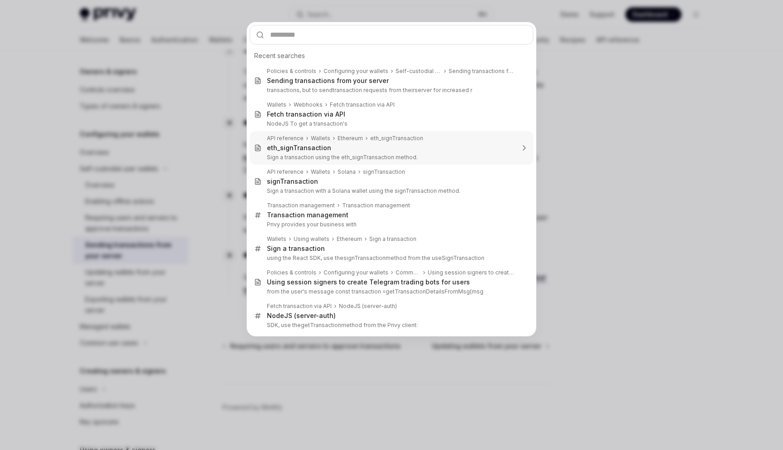
type input "**********"
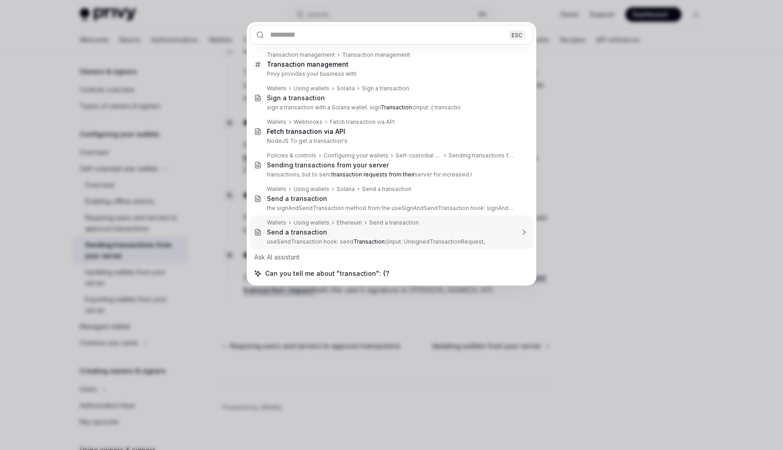
type textarea "*"
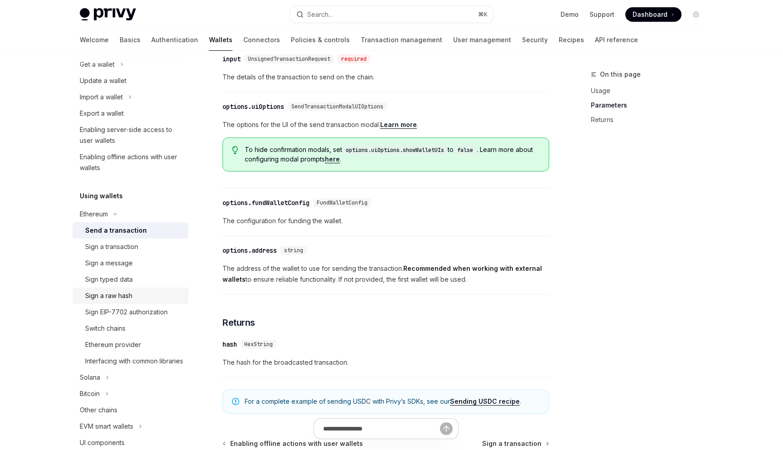
scroll to position [101, 0]
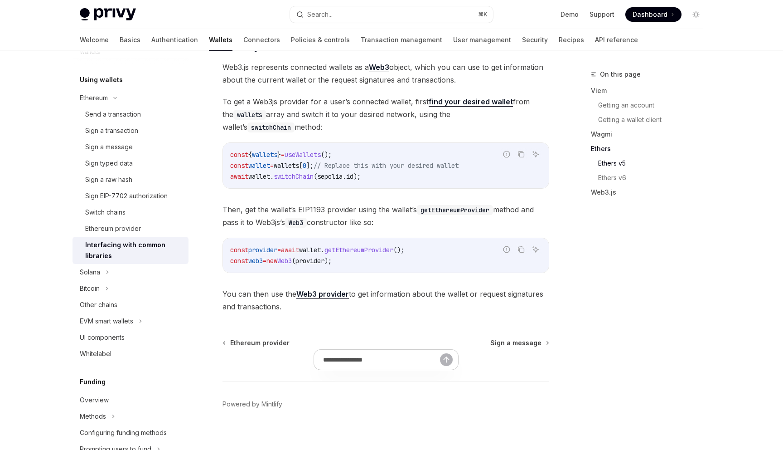
scroll to position [1162, 0]
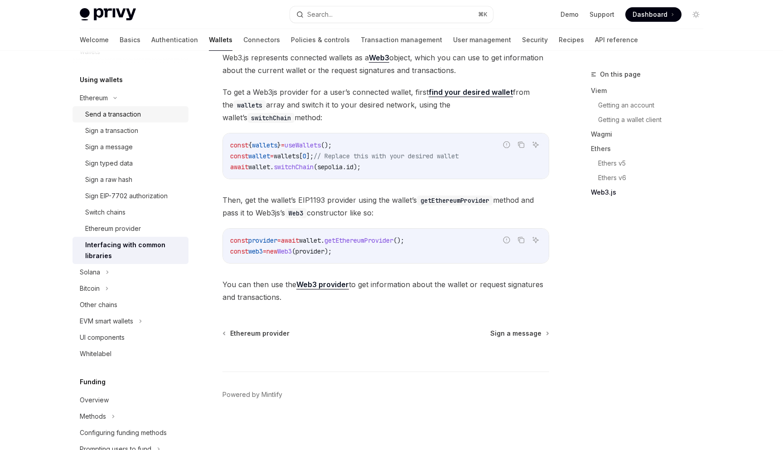
click at [155, 113] on div "Send a transaction" at bounding box center [134, 114] width 98 height 11
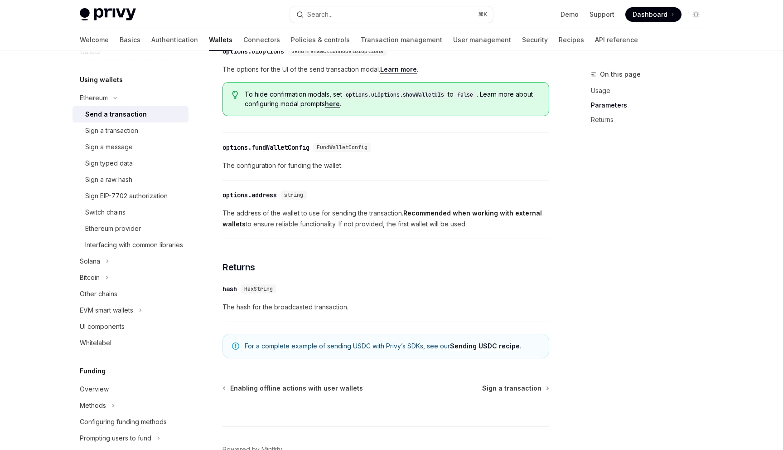
scroll to position [524, 0]
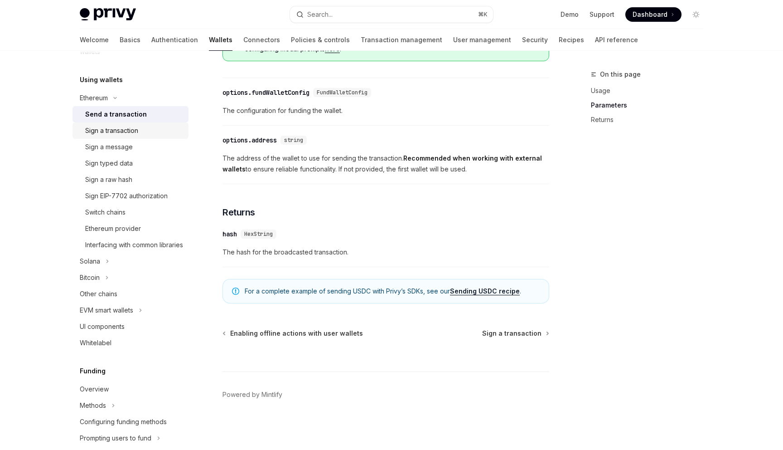
click at [153, 126] on div "Sign a transaction" at bounding box center [134, 130] width 98 height 11
type textarea "*"
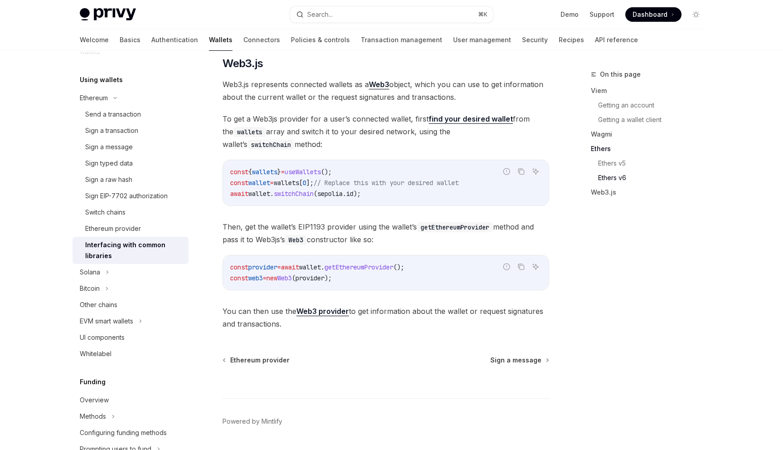
scroll to position [1146, 0]
